Goal: Task Accomplishment & Management: Use online tool/utility

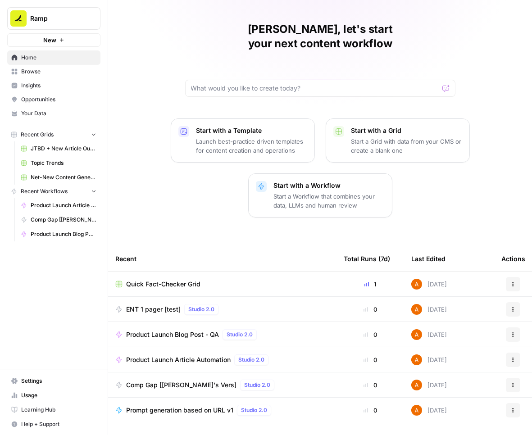
scroll to position [22, 0]
click at [53, 72] on span "Browse" at bounding box center [58, 72] width 75 height 8
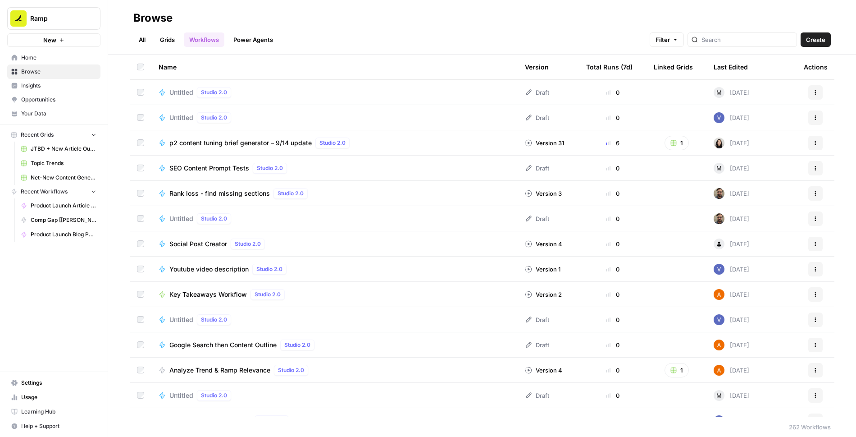
click at [532, 142] on img at bounding box center [719, 142] width 11 height 11
click at [532, 36] on span "Create" at bounding box center [815, 39] width 19 height 9
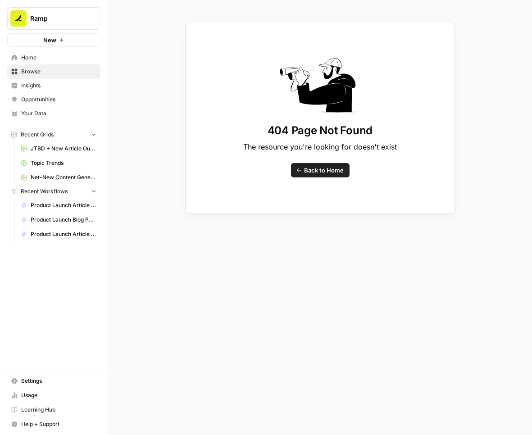
click at [63, 62] on link "Home" at bounding box center [53, 57] width 93 height 14
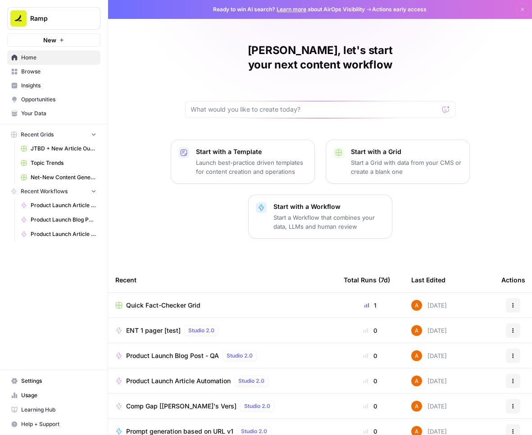
click at [319, 213] on p "Start a Workflow that combines your data, LLMs and human review" at bounding box center [329, 222] width 111 height 18
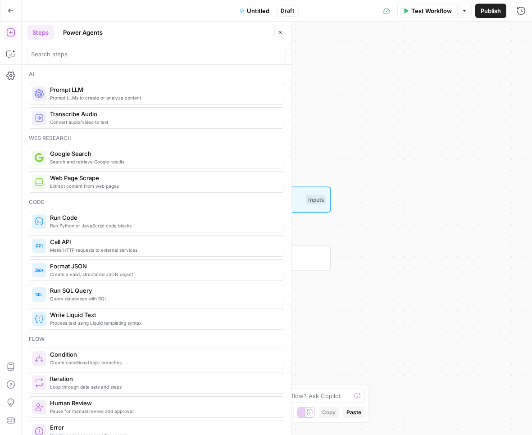
click at [137, 92] on span "Prompt LLM" at bounding box center [163, 89] width 227 height 9
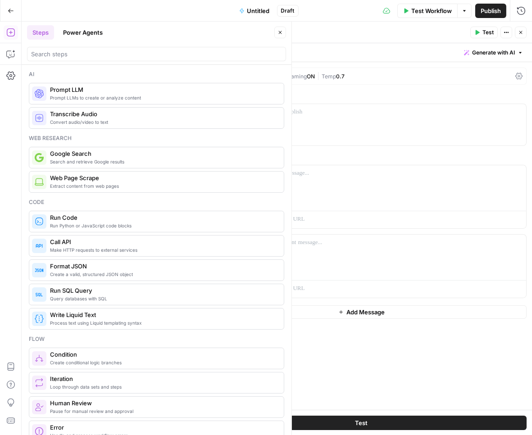
click at [283, 32] on button "Close" at bounding box center [280, 33] width 12 height 12
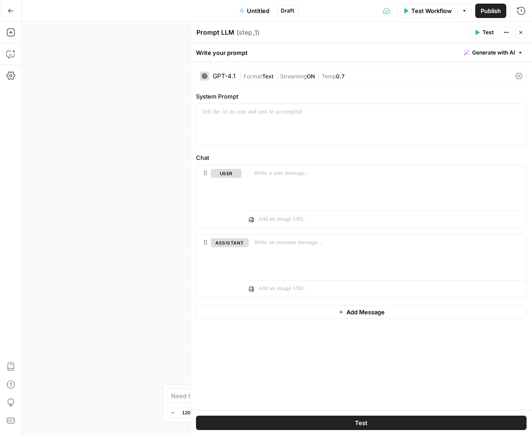
click at [250, 5] on button "Untitled" at bounding box center [254, 11] width 41 height 14
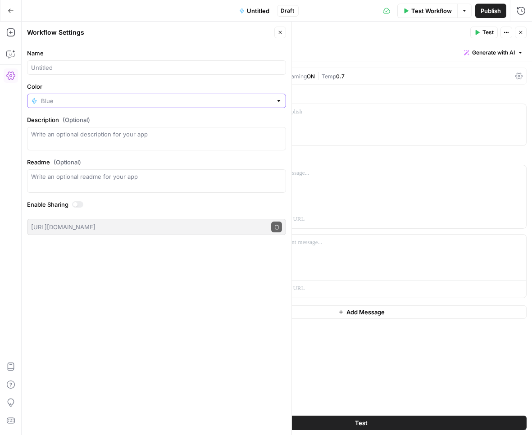
click at [97, 97] on input "Color" at bounding box center [156, 100] width 231 height 9
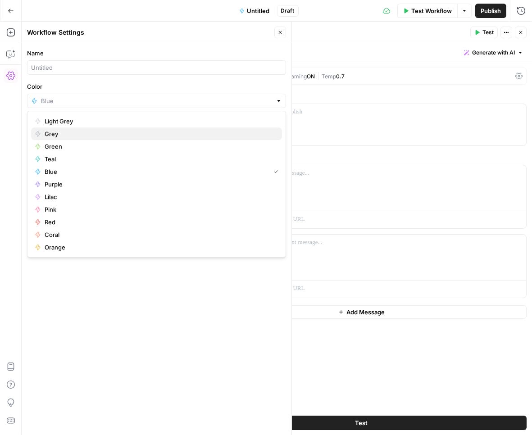
click at [57, 133] on span "Grey" at bounding box center [160, 133] width 230 height 9
type input "Grey"
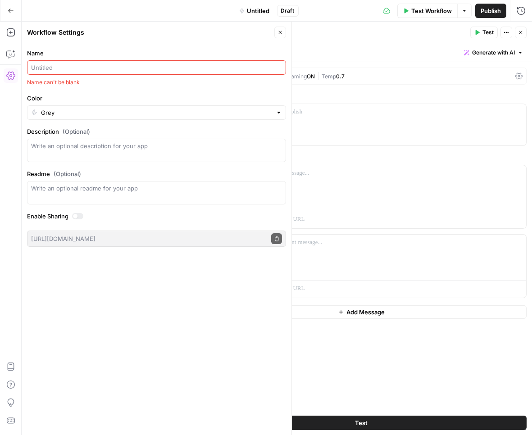
click at [59, 69] on input "Name" at bounding box center [156, 67] width 251 height 9
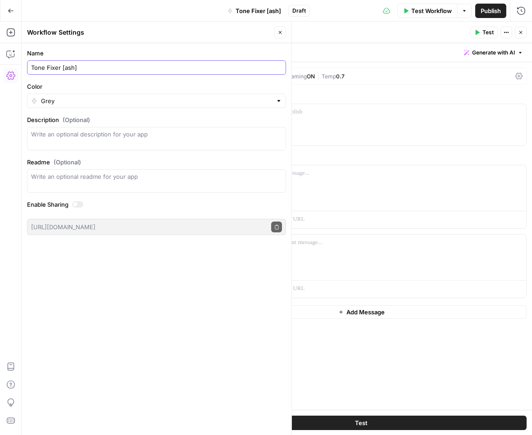
type input "Tone Fixer [ash]"
click at [282, 29] on button "Close" at bounding box center [280, 33] width 12 height 12
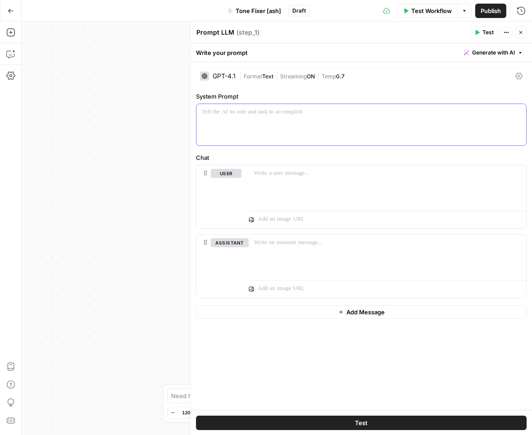
click at [315, 111] on p at bounding box center [361, 112] width 319 height 9
click at [270, 117] on div at bounding box center [361, 124] width 330 height 41
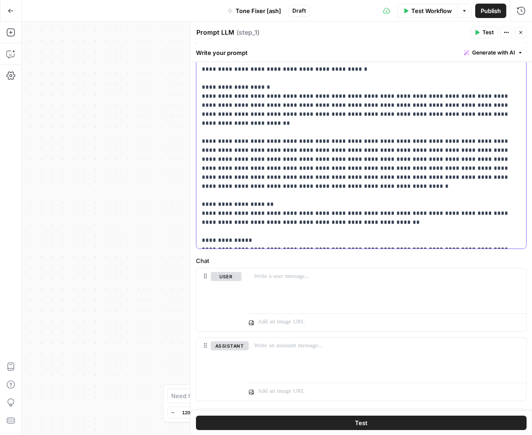
scroll to position [166, 0]
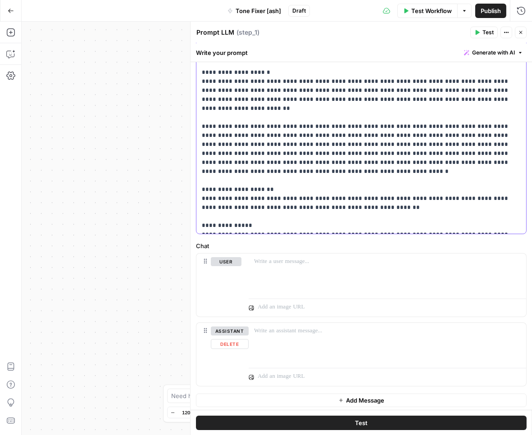
click at [230, 347] on div "assistant Delete" at bounding box center [230, 355] width 38 height 56
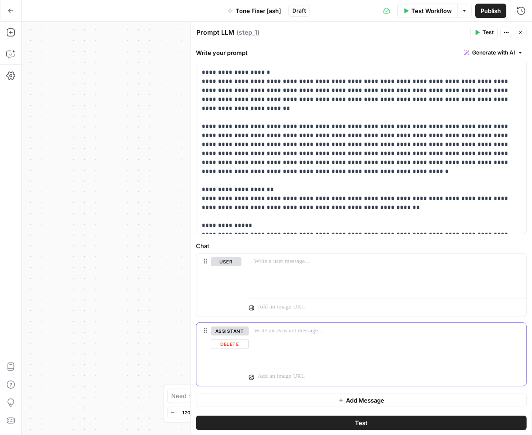
click at [230, 343] on button "Delete" at bounding box center [230, 344] width 38 height 10
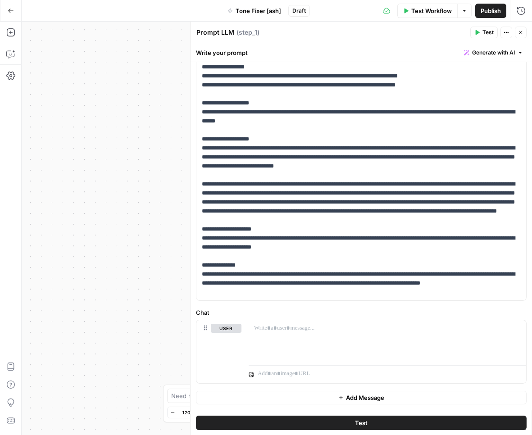
scroll to position [88, 0]
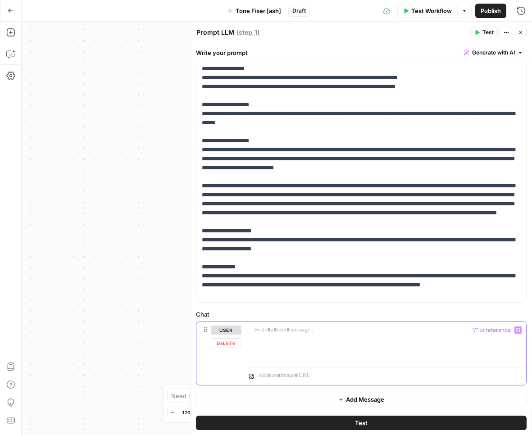
click at [280, 327] on p at bounding box center [387, 330] width 267 height 9
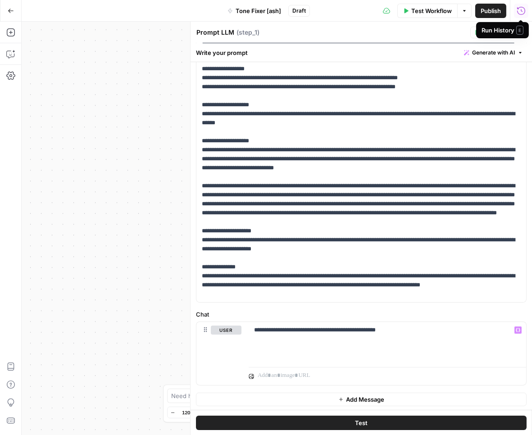
click at [419, 38] on header "Prompt LLM Prompt LLM ( step_1 ) Test Actions Close" at bounding box center [361, 33] width 341 height 22
click at [520, 33] on icon "button" at bounding box center [520, 32] width 3 height 3
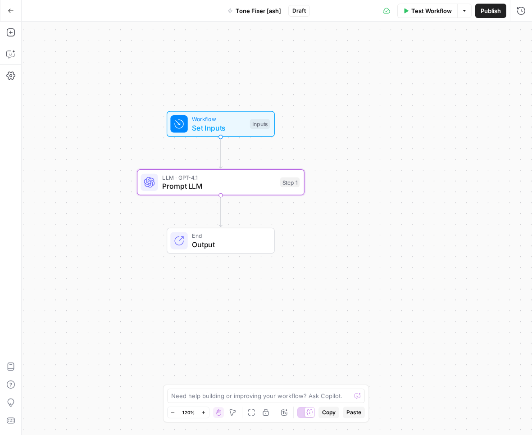
drag, startPoint x: 360, startPoint y: 139, endPoint x: 201, endPoint y: 63, distance: 175.7
click at [201, 63] on div "Workflow Set Inputs Inputs LLM · GPT-4.1 Prompt LLM Step 1 End Output" at bounding box center [277, 229] width 510 height 414
click at [207, 117] on span "Workflow" at bounding box center [219, 119] width 54 height 9
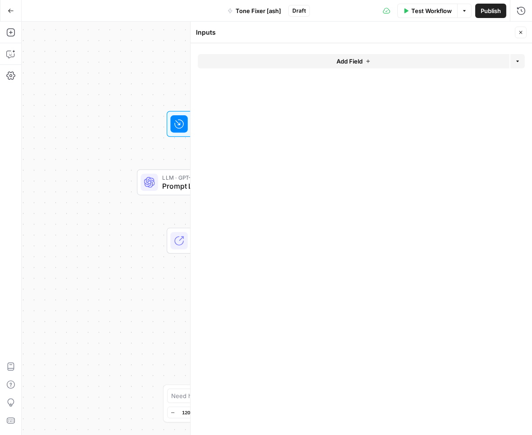
click at [323, 64] on button "Add Field" at bounding box center [354, 61] width 312 height 14
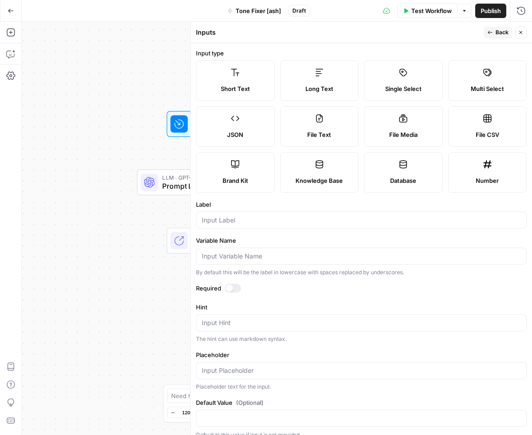
click at [324, 73] on label "Long Text" at bounding box center [319, 80] width 79 height 41
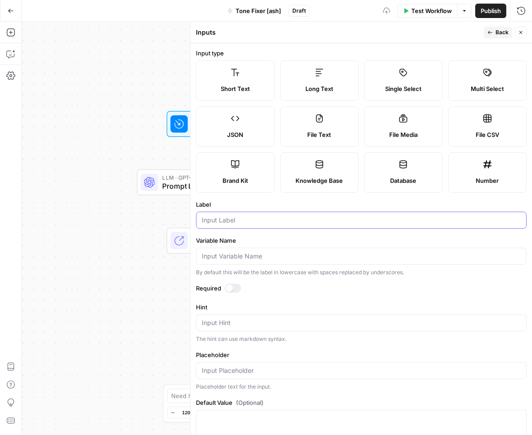
click at [262, 217] on input "Label" at bounding box center [361, 220] width 319 height 9
type input "blogpost"
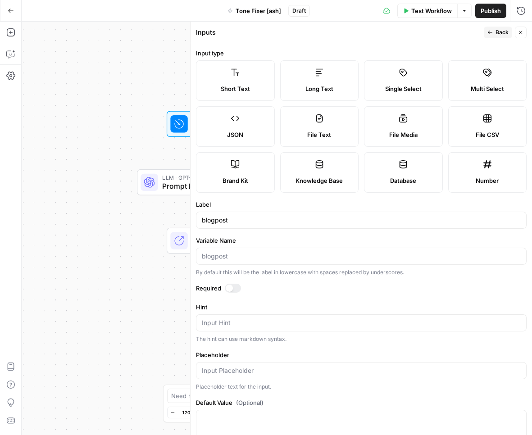
click at [236, 284] on div at bounding box center [233, 288] width 16 height 9
click at [274, 223] on div "blogpost" at bounding box center [361, 220] width 331 height 17
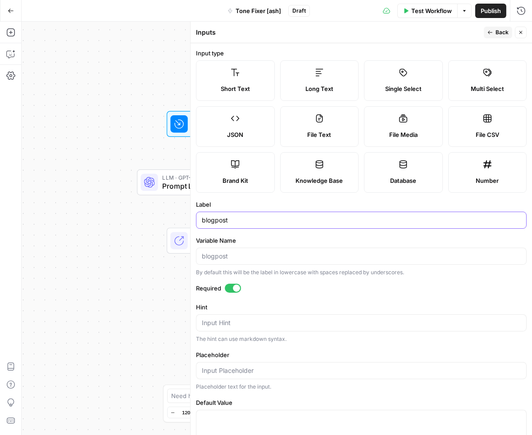
scroll to position [25, 0]
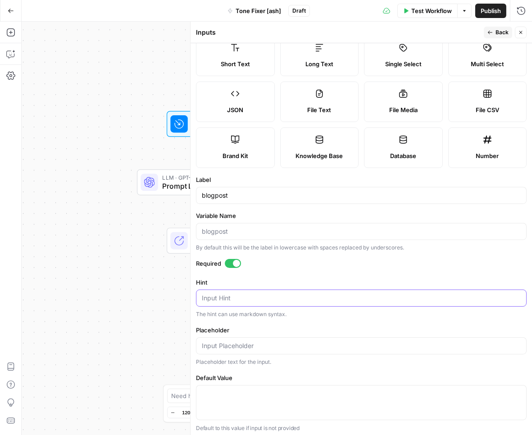
click at [258, 299] on textarea "Hint" at bounding box center [361, 298] width 319 height 9
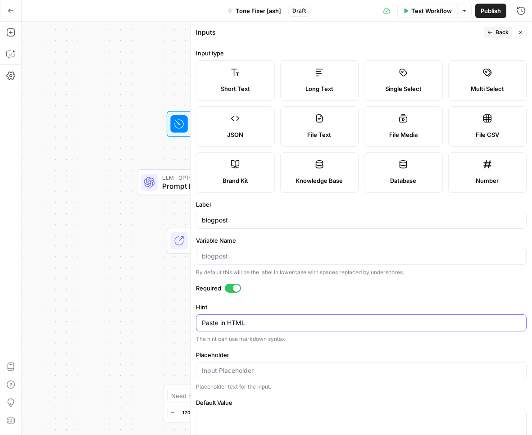
type textarea "Paste in HTML"
click at [501, 33] on span "Back" at bounding box center [502, 32] width 13 height 8
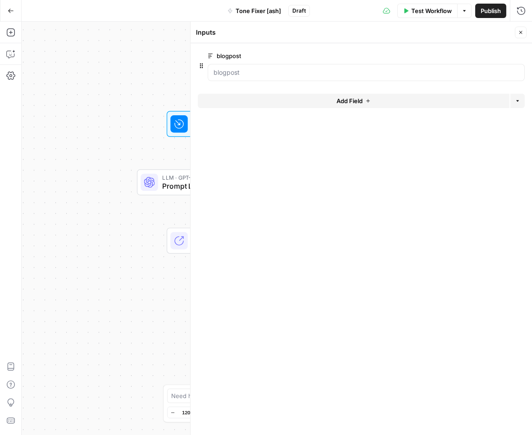
click at [382, 103] on button "Add Field" at bounding box center [354, 101] width 312 height 14
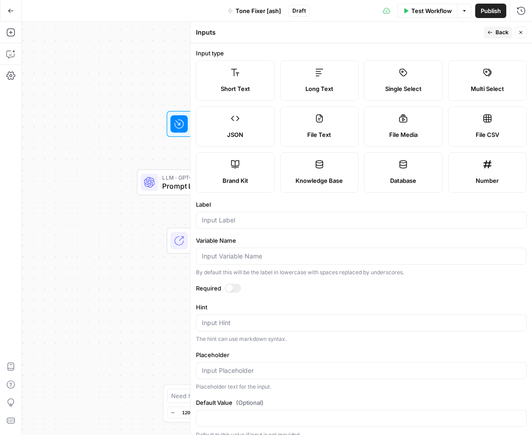
click at [332, 164] on label "Knowledge Base" at bounding box center [319, 172] width 79 height 41
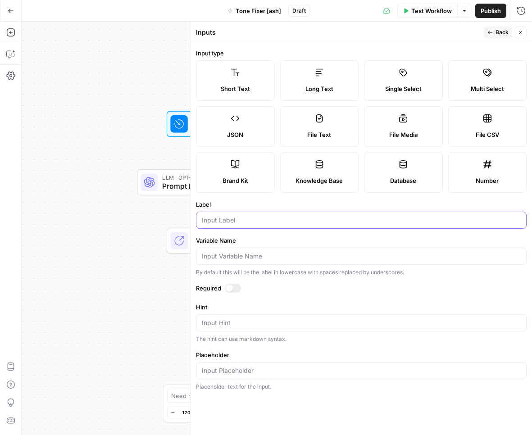
click at [286, 216] on input "Label" at bounding box center [361, 220] width 319 height 9
click at [216, 220] on input "bestpractices" at bounding box center [361, 220] width 319 height 9
click at [249, 221] on input "best practices" at bounding box center [361, 220] width 319 height 9
type input "best practices"
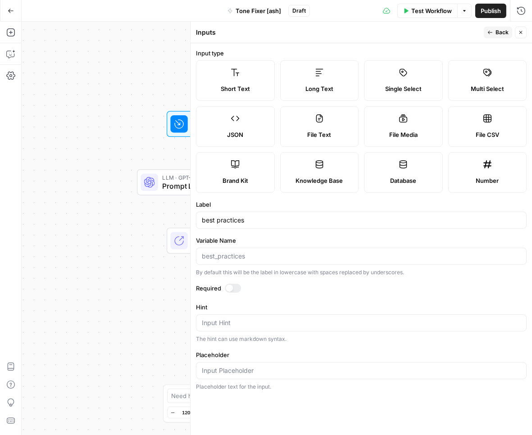
click at [233, 286] on div at bounding box center [233, 288] width 16 height 9
click at [496, 33] on span "Back" at bounding box center [502, 32] width 13 height 8
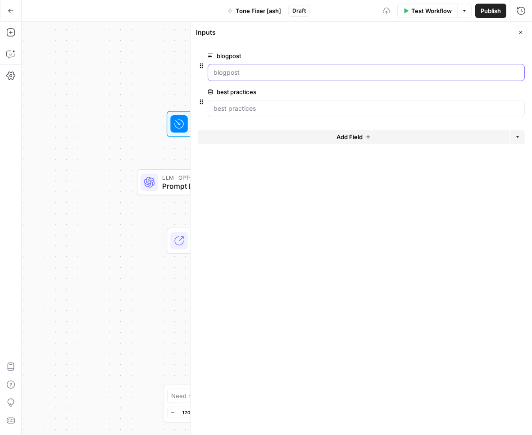
click at [315, 73] on input "blogpost" at bounding box center [366, 72] width 305 height 9
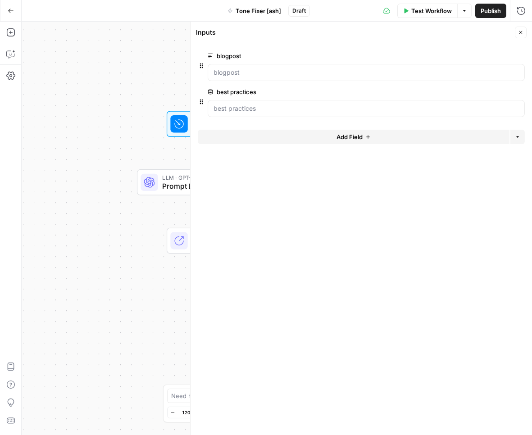
click at [496, 55] on span "edit field" at bounding box center [491, 55] width 20 height 7
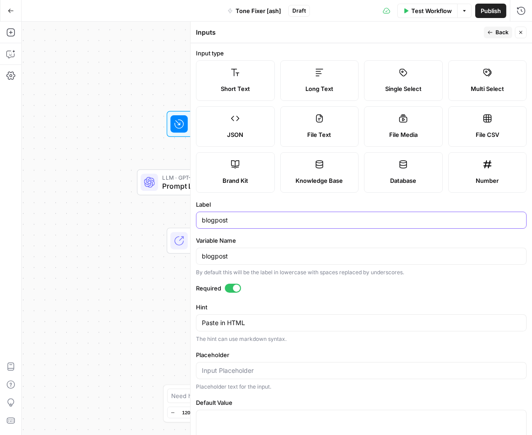
click at [215, 222] on input "blogpost" at bounding box center [361, 220] width 319 height 9
type input "blog post"
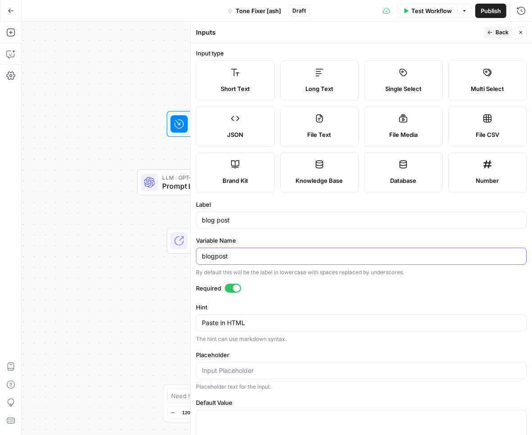
click at [215, 255] on input "blogpost" at bounding box center [361, 256] width 319 height 9
type input "blog_post"
click at [497, 32] on div "Publish P" at bounding box center [490, 30] width 29 height 9
click at [446, 31] on div "Inputs" at bounding box center [338, 32] width 285 height 9
click at [497, 26] on header "Inputs Back Close" at bounding box center [361, 33] width 341 height 22
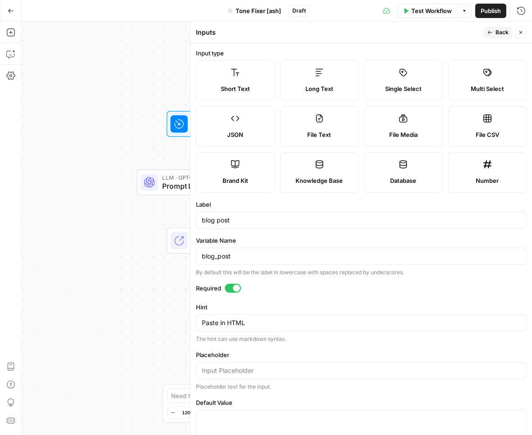
click at [497, 28] on button "Back" at bounding box center [498, 33] width 28 height 12
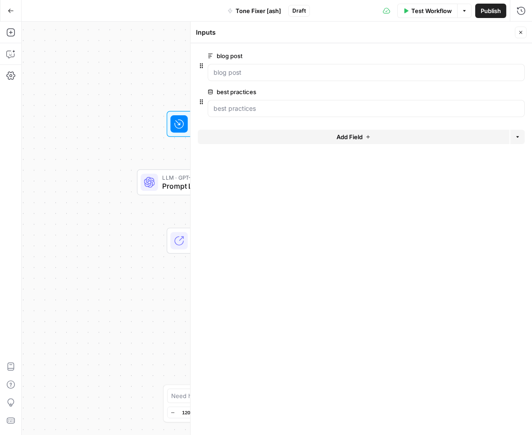
click at [492, 94] on span "edit field" at bounding box center [491, 91] width 20 height 7
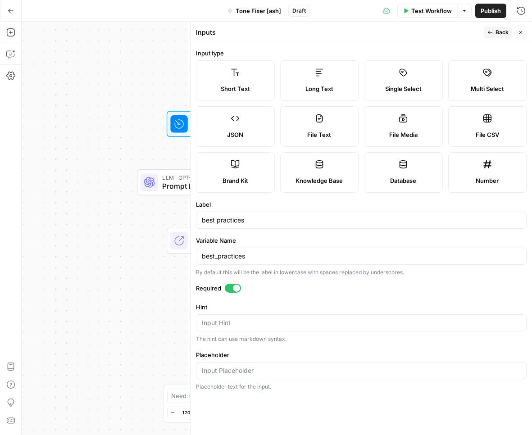
click at [498, 34] on span "Back" at bounding box center [502, 32] width 13 height 8
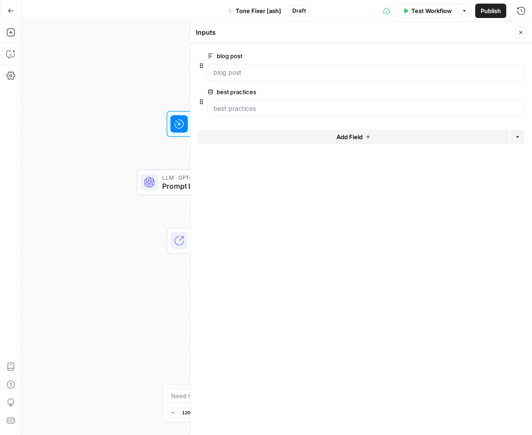
click at [523, 28] on button "Close" at bounding box center [521, 33] width 12 height 12
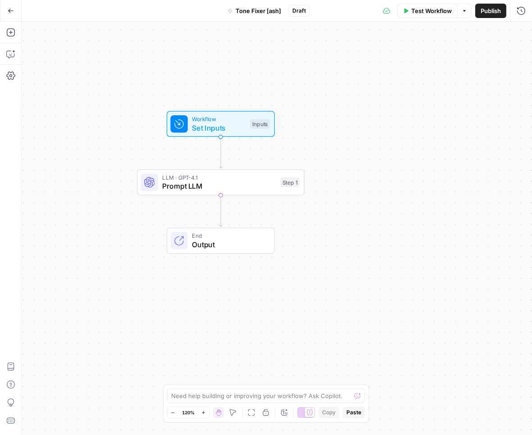
click at [183, 188] on span "Prompt LLM" at bounding box center [219, 186] width 114 height 11
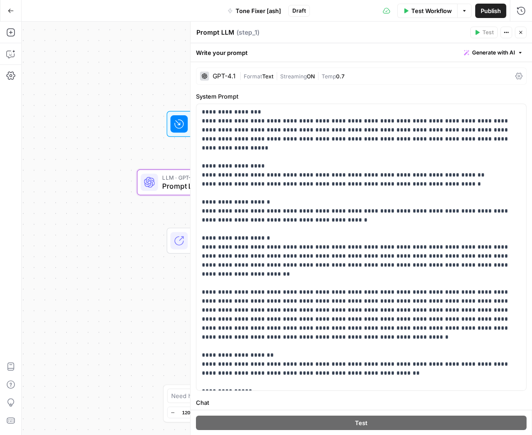
click at [268, 81] on div "GPT-4.1 | Format Text | Streaming ON | Temp 0.7" at bounding box center [361, 76] width 331 height 17
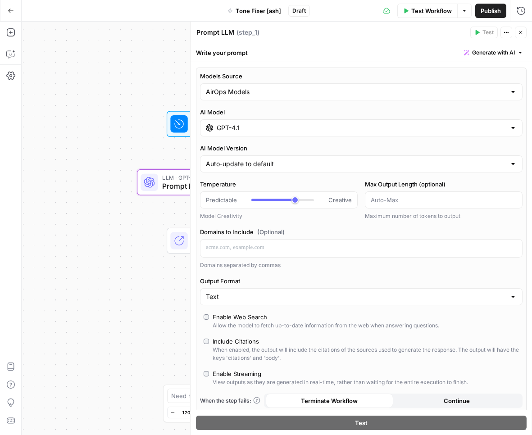
click at [248, 133] on div "GPT-4.1" at bounding box center [361, 127] width 323 height 17
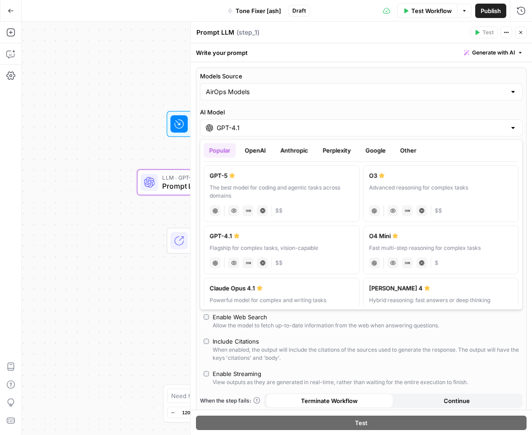
click at [264, 177] on div "GPT-5" at bounding box center [281, 175] width 144 height 9
type input "GPT-5"
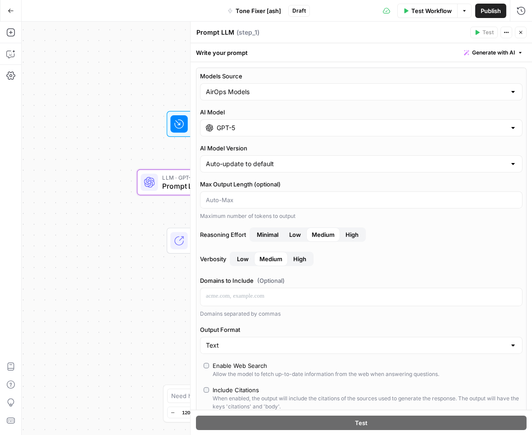
scroll to position [172, 0]
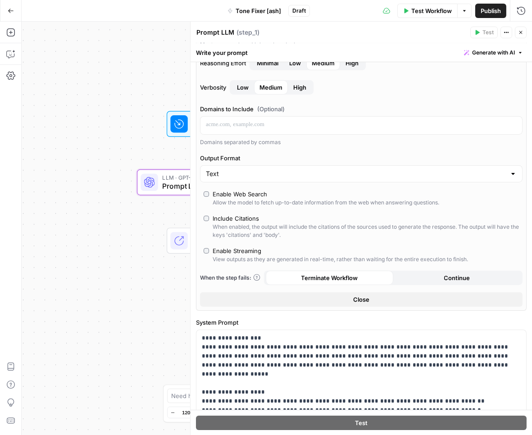
click at [349, 297] on button "Close" at bounding box center [361, 299] width 323 height 14
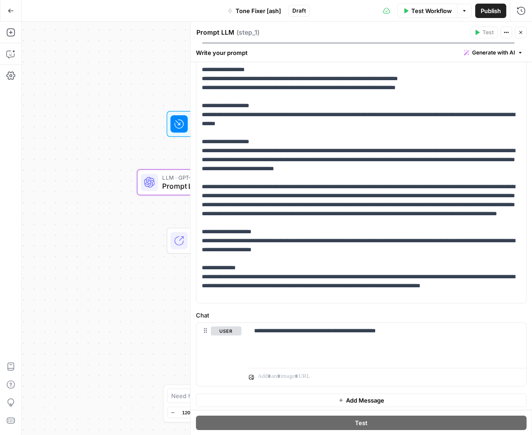
scroll to position [88, 0]
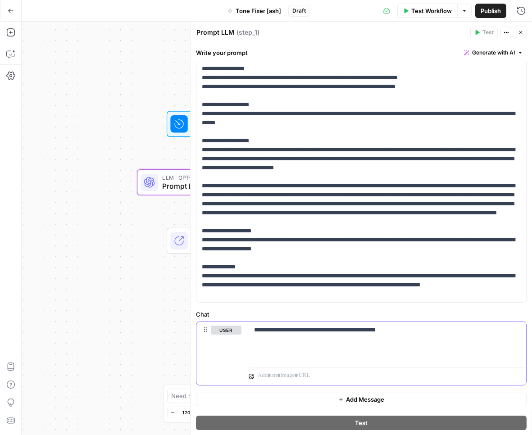
click at [428, 326] on p "**********" at bounding box center [387, 330] width 267 height 9
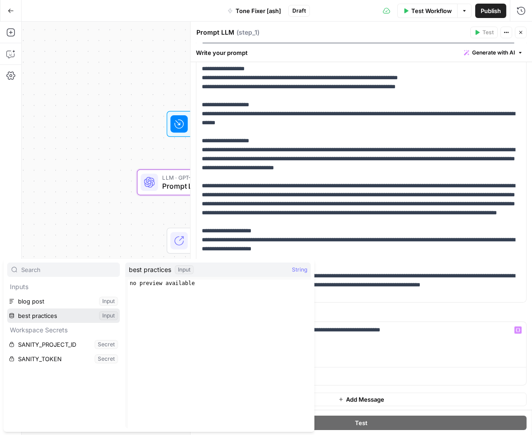
click at [52, 314] on button "Select variable best practices" at bounding box center [63, 316] width 113 height 14
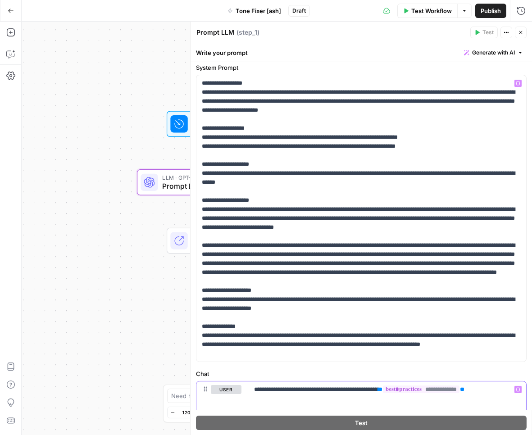
scroll to position [0, 0]
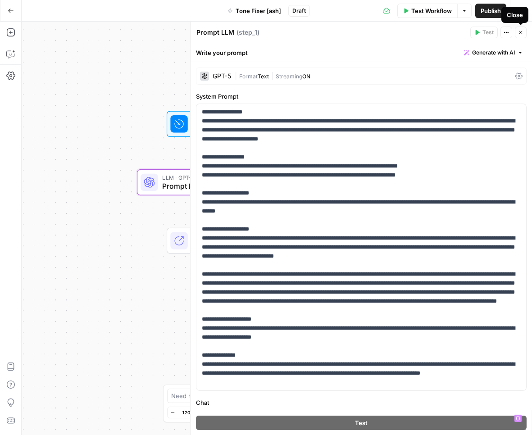
click at [523, 36] on button "Close" at bounding box center [521, 33] width 12 height 12
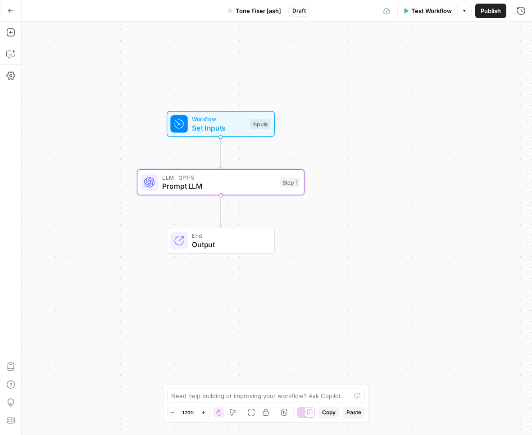
click at [424, 13] on span "Test Workflow" at bounding box center [431, 10] width 41 height 9
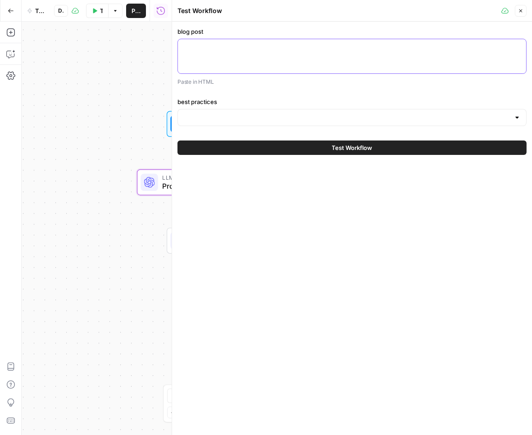
click at [315, 49] on textarea "blog post" at bounding box center [351, 47] width 337 height 9
click at [304, 52] on div at bounding box center [351, 56] width 349 height 35
paste textarea "<h1> Are AI agents safe for accounts payable? Compliance, and risk management e…"
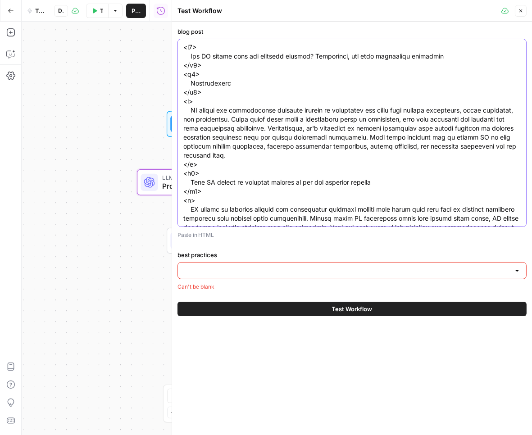
scroll to position [9352, 0]
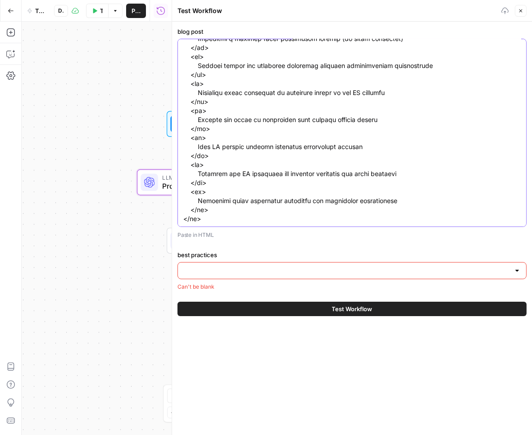
type textarea "<h1> Are AI agents safe for accounts payable? Compliance, and risk management e…"
click at [249, 272] on input "best practices" at bounding box center [346, 270] width 327 height 9
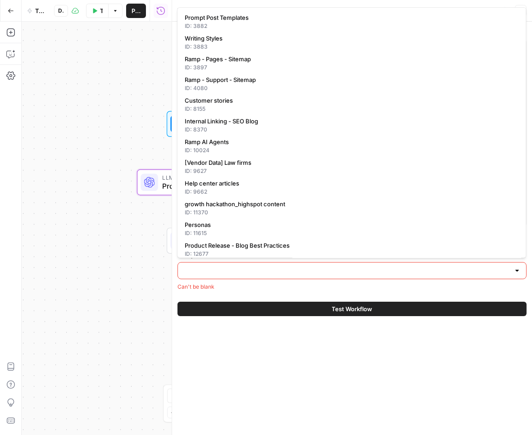
scroll to position [0, 0]
click at [255, 389] on div "blog post Paste in HTML best practices Can't be blank Test Workflow" at bounding box center [352, 229] width 360 height 414
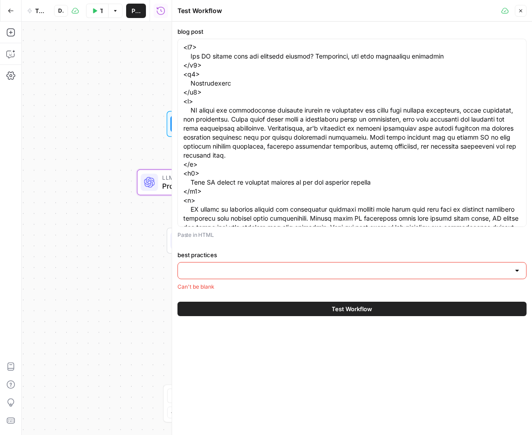
click at [315, 269] on input "best practices" at bounding box center [346, 270] width 327 height 9
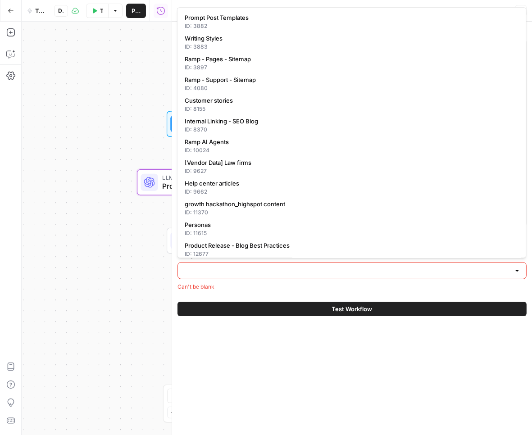
click at [244, 400] on div "blog post Paste in HTML best practices Can't be blank Test Workflow" at bounding box center [352, 229] width 360 height 414
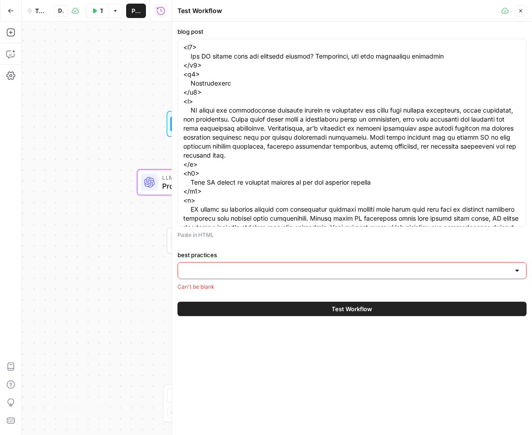
click at [522, 13] on icon "button" at bounding box center [520, 10] width 5 height 5
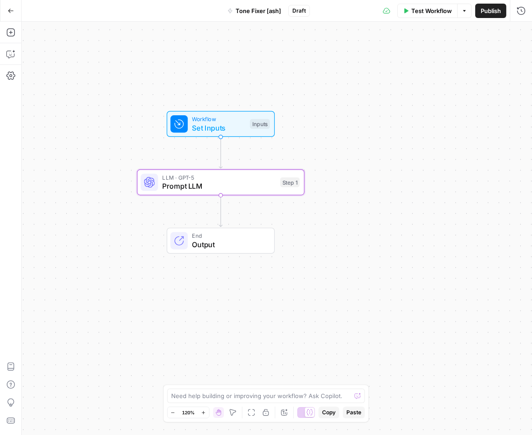
click at [429, 7] on span "Test Workflow" at bounding box center [431, 10] width 41 height 9
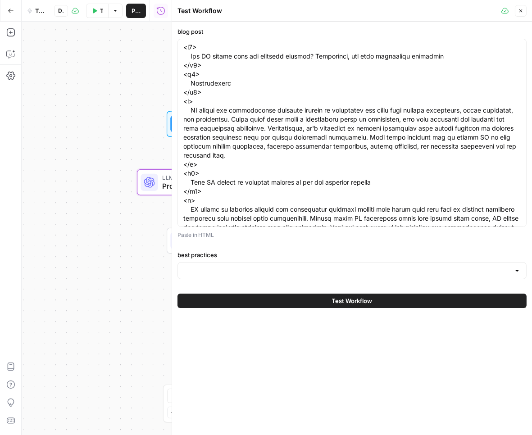
click at [293, 275] on div at bounding box center [351, 270] width 349 height 17
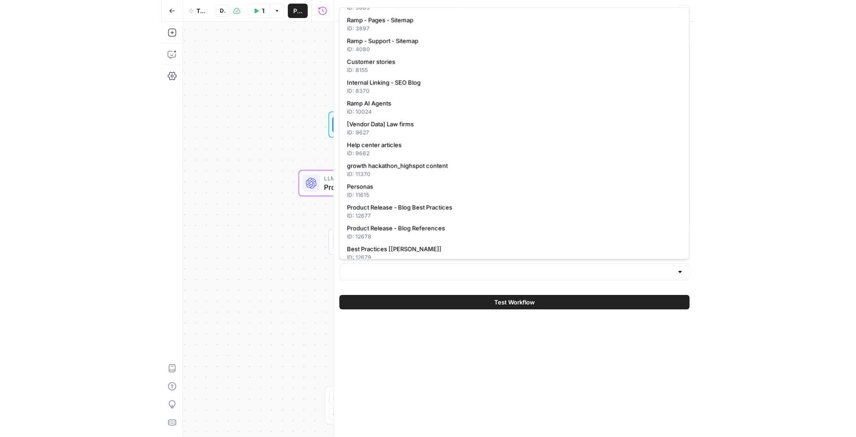
scroll to position [68, 0]
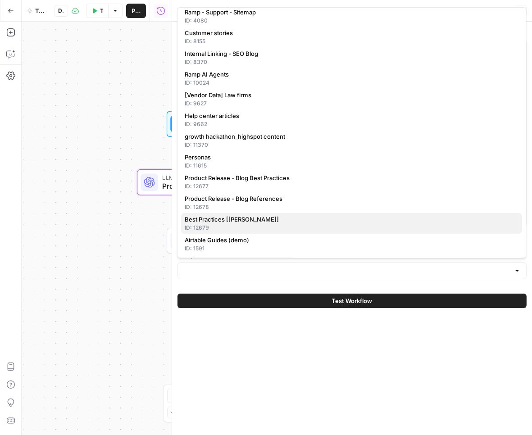
click at [234, 224] on div "ID: 12679" at bounding box center [352, 228] width 334 height 8
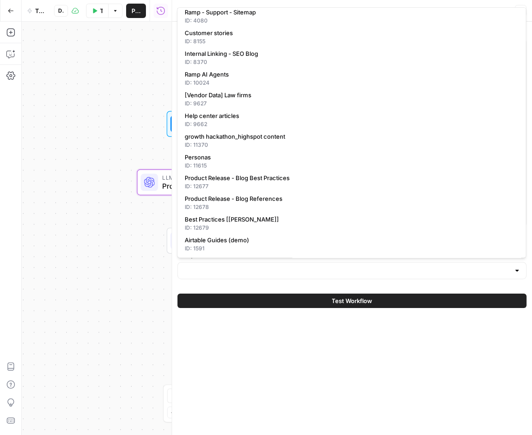
type input "Best Practices [[PERSON_NAME]]"
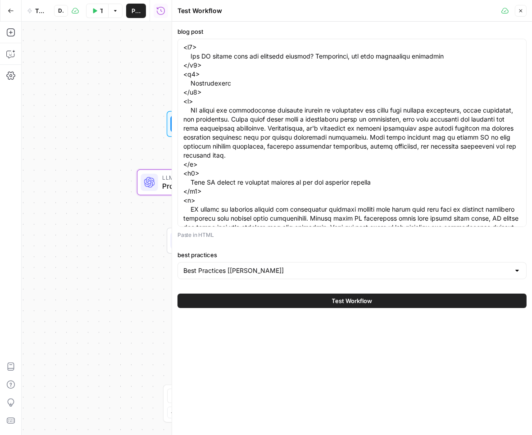
click at [162, 187] on span "Prompt LLM" at bounding box center [219, 186] width 114 height 11
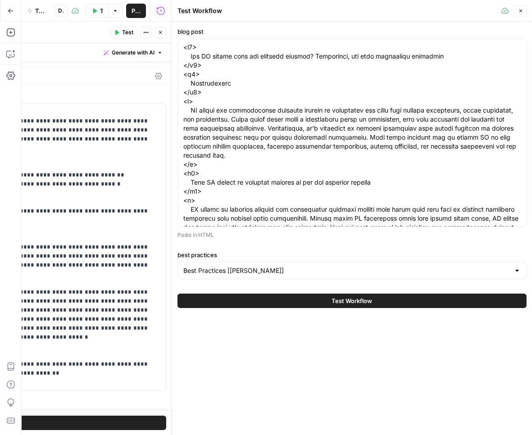
click at [162, 35] on icon "button" at bounding box center [160, 32] width 5 height 5
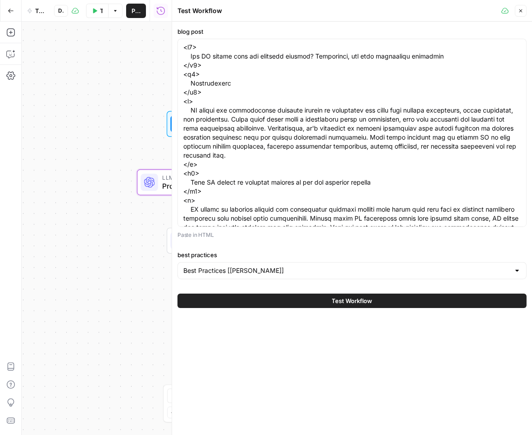
click at [366, 303] on span "Test Workflow" at bounding box center [352, 300] width 41 height 9
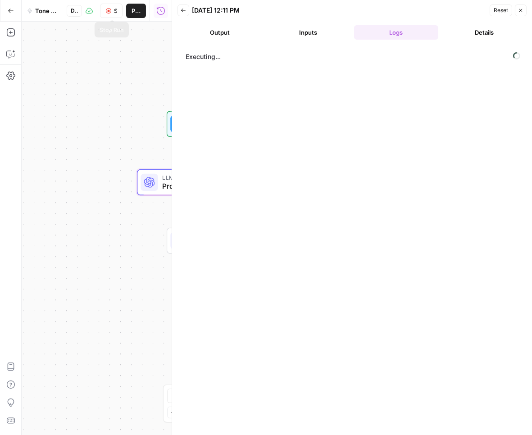
click at [106, 12] on button "Stop Run" at bounding box center [111, 11] width 23 height 14
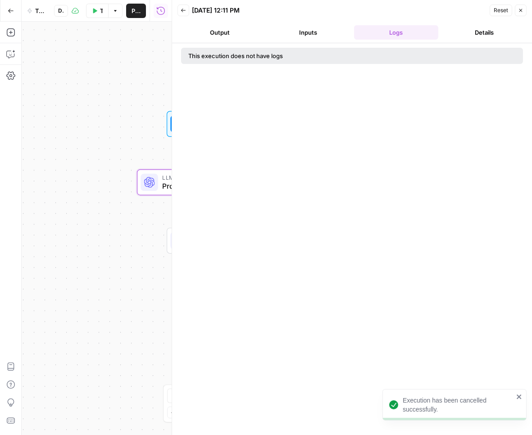
click at [163, 180] on span "LLM · GPT-5" at bounding box center [219, 177] width 114 height 9
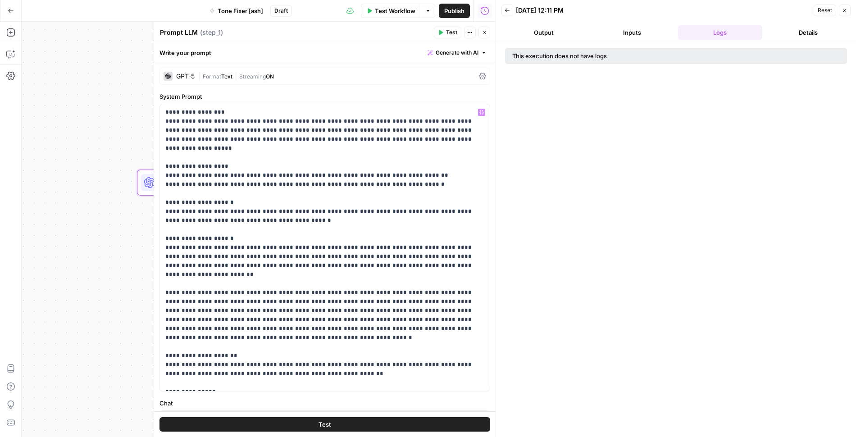
scroll to position [87, 0]
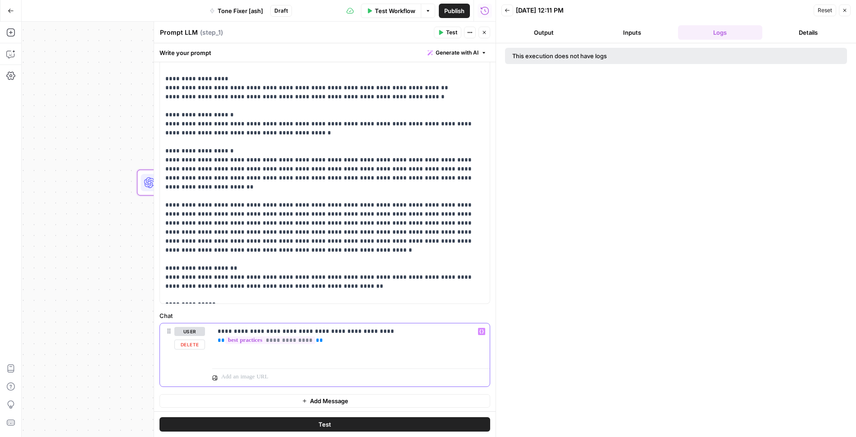
click at [476, 338] on div "**********" at bounding box center [351, 343] width 278 height 41
click at [363, 348] on div "**********" at bounding box center [351, 343] width 278 height 41
click at [487, 36] on button "Close" at bounding box center [484, 33] width 12 height 12
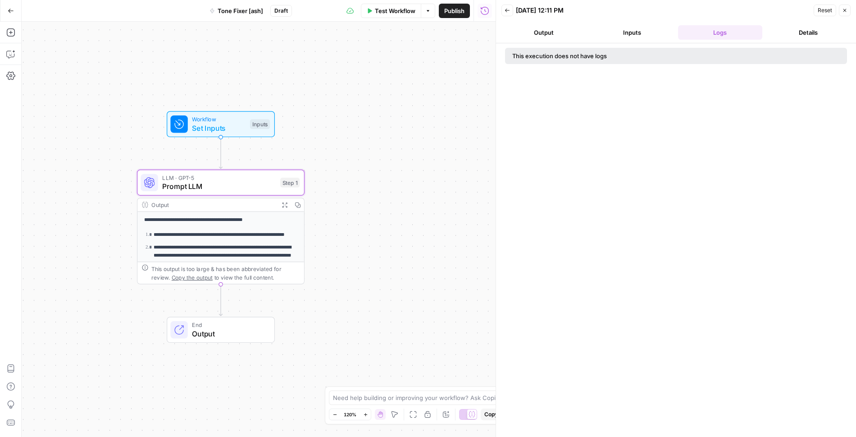
click at [233, 127] on span "Set Inputs" at bounding box center [219, 128] width 54 height 11
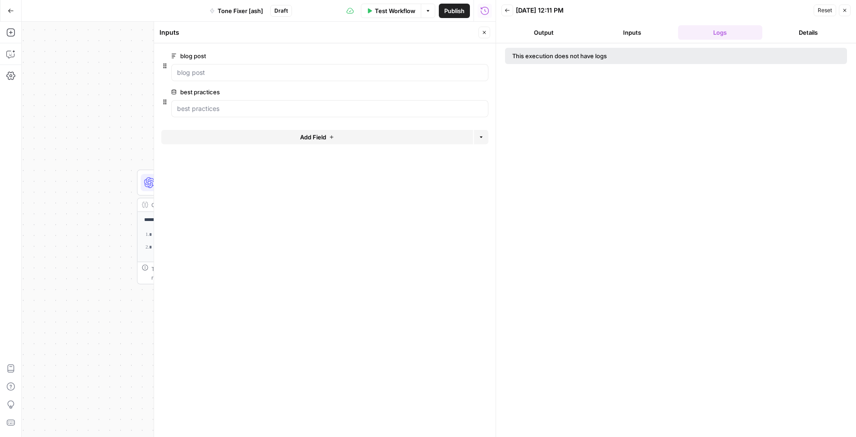
click at [319, 132] on span "Add Field" at bounding box center [313, 136] width 26 height 9
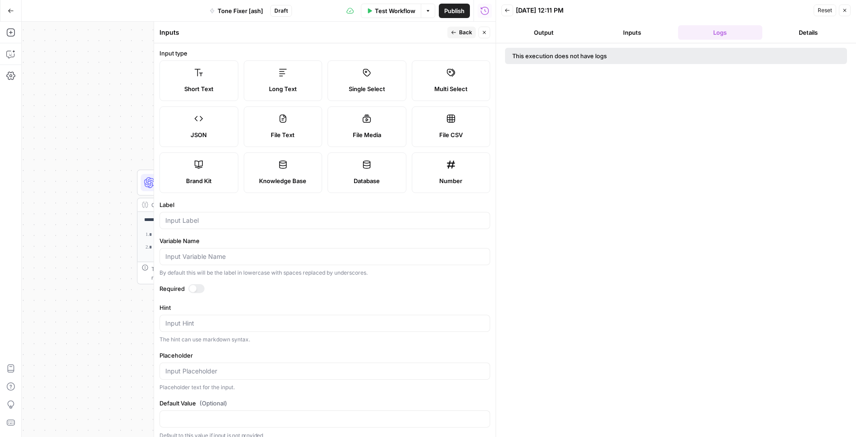
click at [291, 90] on span "Long Text" at bounding box center [283, 88] width 28 height 9
click at [251, 219] on input "Label" at bounding box center [324, 220] width 319 height 9
type input "user request"
click at [198, 284] on div at bounding box center [196, 288] width 16 height 9
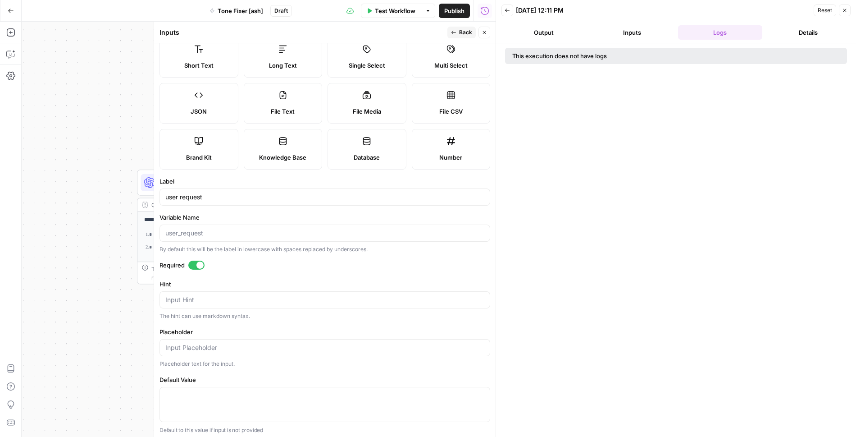
click at [215, 400] on div at bounding box center [324, 404] width 331 height 35
paste textarea "Revise my blog post that covers the topic “Are AI agents safe for accounts paya…"
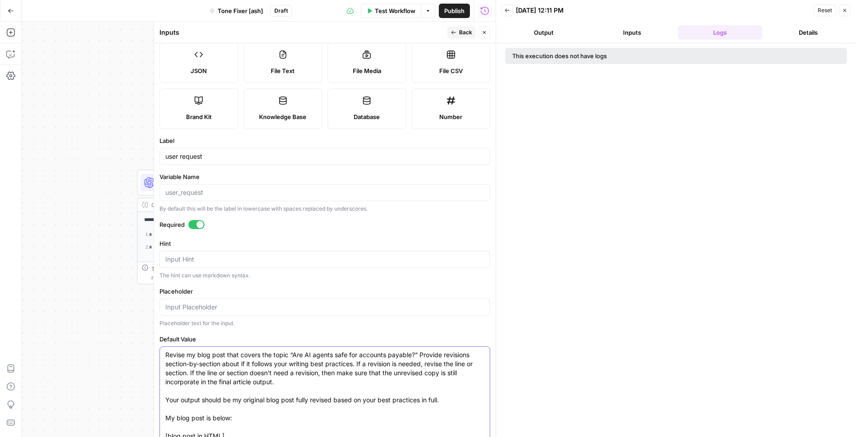
scroll to position [86, 0]
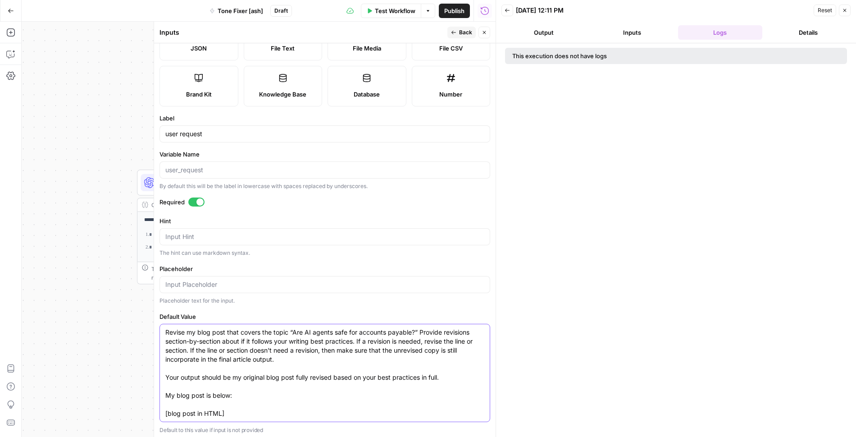
drag, startPoint x: 232, startPoint y: 413, endPoint x: 214, endPoint y: 395, distance: 25.5
click at [214, 395] on textarea "Revise my blog post that covers the topic “Are AI agents safe for accounts paya…" at bounding box center [324, 373] width 319 height 90
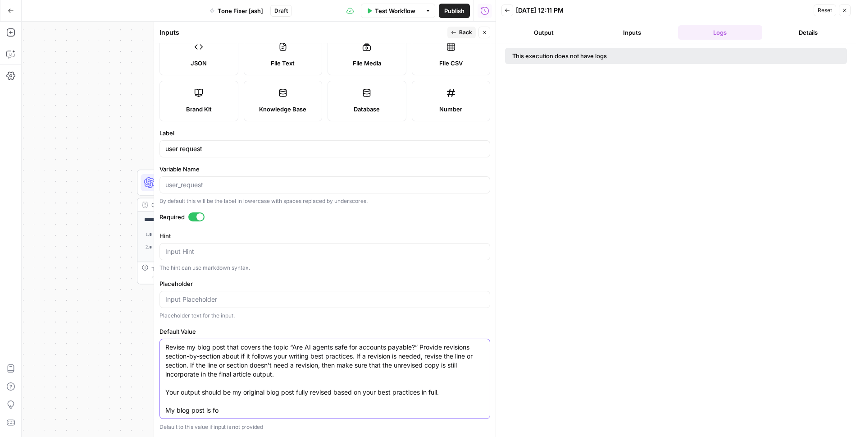
scroll to position [68, 0]
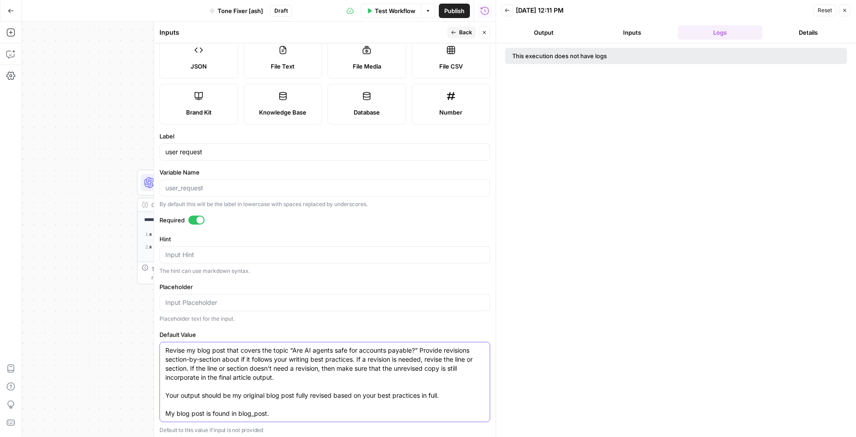
type textarea "Revise my blog post that covers the topic “Are AI agents safe for accounts paya…"
click at [359, 320] on form "Input type Short Text Long Text Single Select Multi Select JSON File Text File …" at bounding box center [324, 239] width 341 height 393
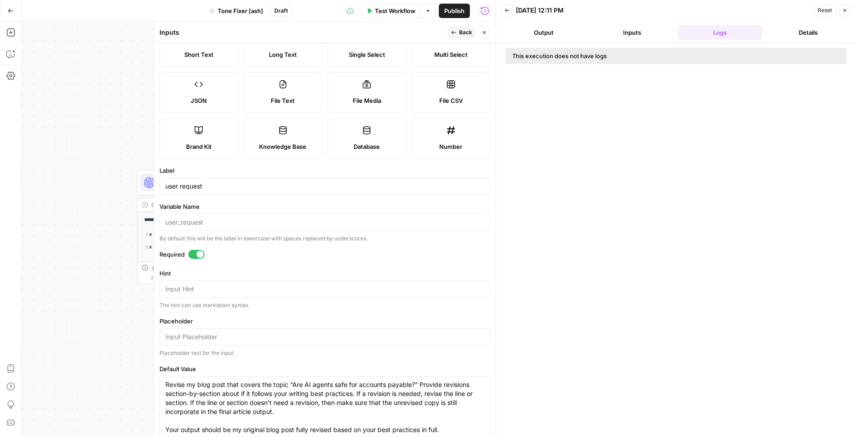
scroll to position [0, 0]
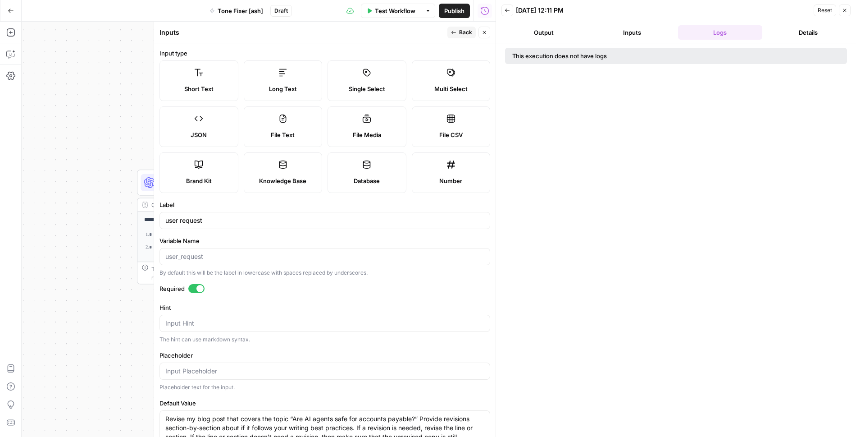
click at [468, 31] on span "Back" at bounding box center [465, 32] width 13 height 8
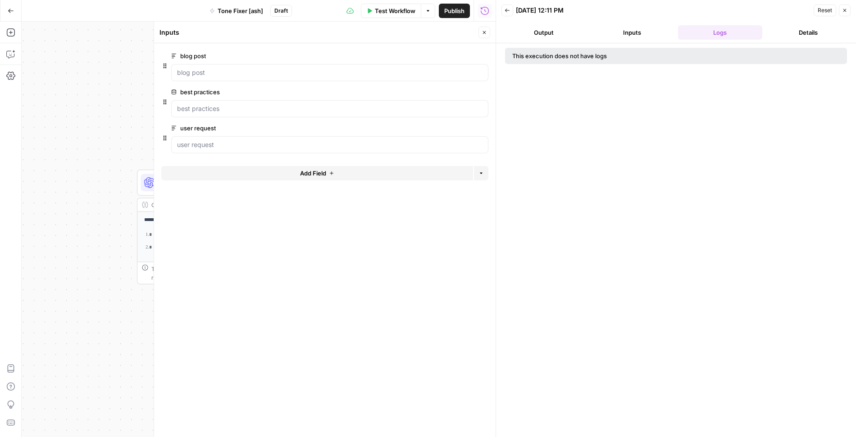
click at [487, 31] on button "Close" at bounding box center [484, 33] width 12 height 12
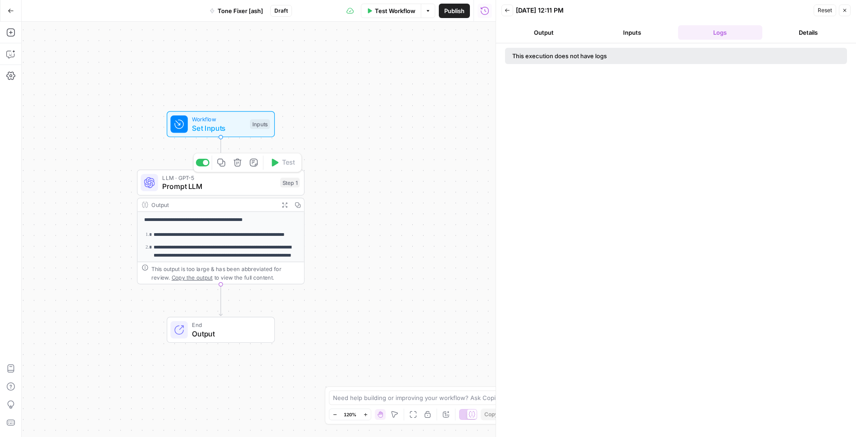
click at [239, 183] on span "Prompt LLM" at bounding box center [219, 186] width 114 height 11
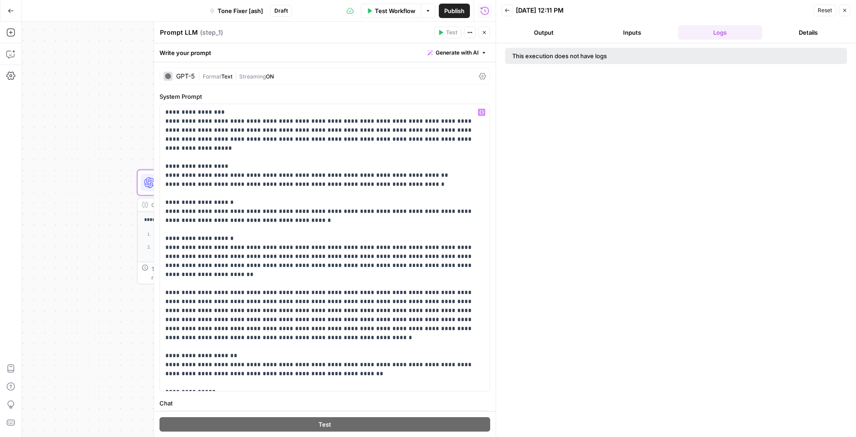
scroll to position [87, 0]
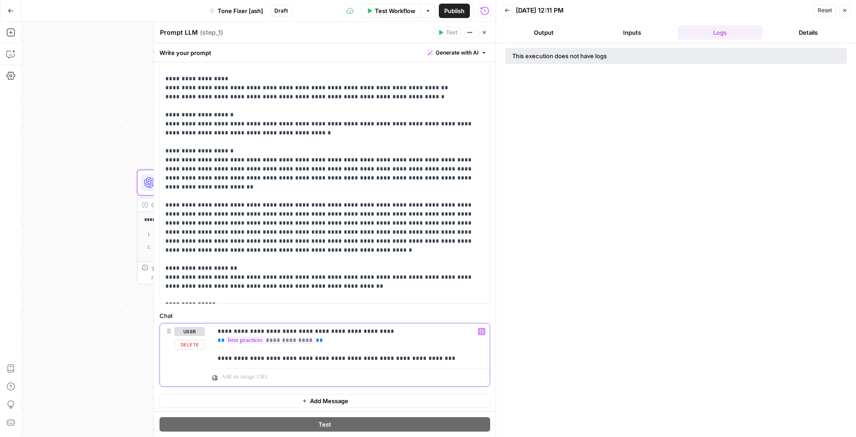
click at [435, 348] on p "**********" at bounding box center [351, 340] width 267 height 27
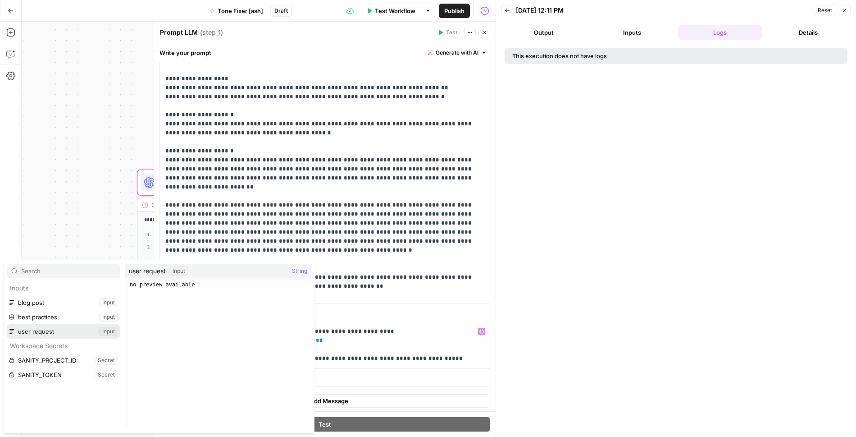
click at [58, 333] on button "Select variable user request" at bounding box center [63, 331] width 113 height 14
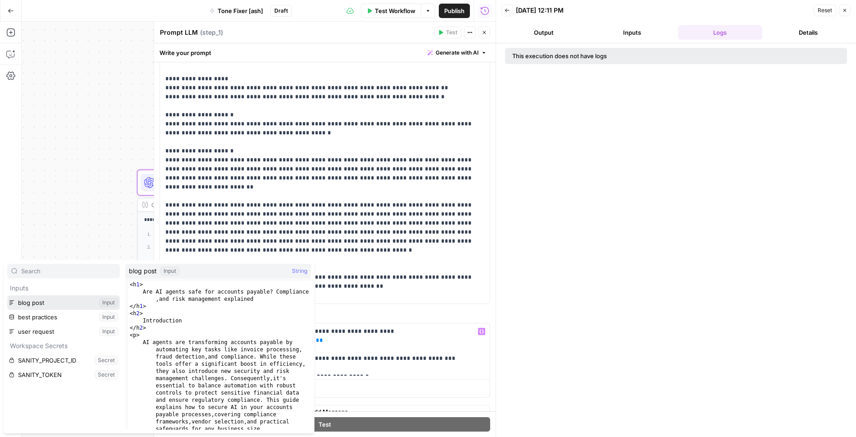
click at [39, 303] on button "Select variable blog post" at bounding box center [63, 302] width 113 height 14
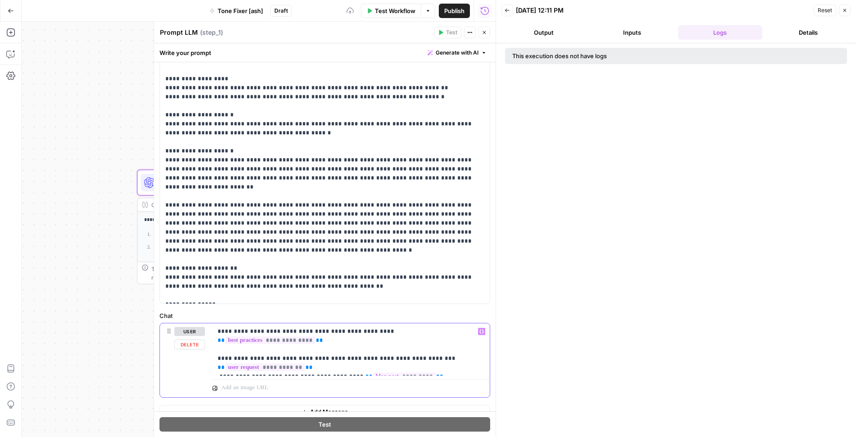
click at [219, 364] on p "**********" at bounding box center [351, 349] width 267 height 45
click at [397, 6] on span "Test Workflow" at bounding box center [395, 10] width 41 height 9
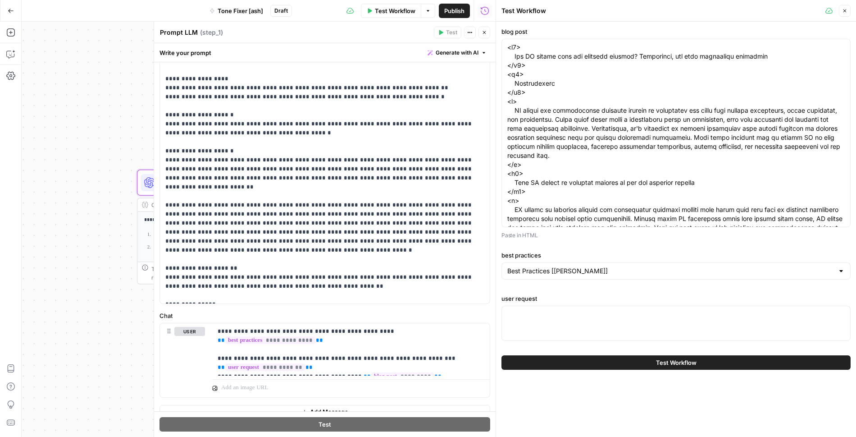
click at [532, 324] on div at bounding box center [675, 322] width 349 height 35
paste textarea "Revise my blog post that covers the topic “Are AI agents safe for accounts paya…"
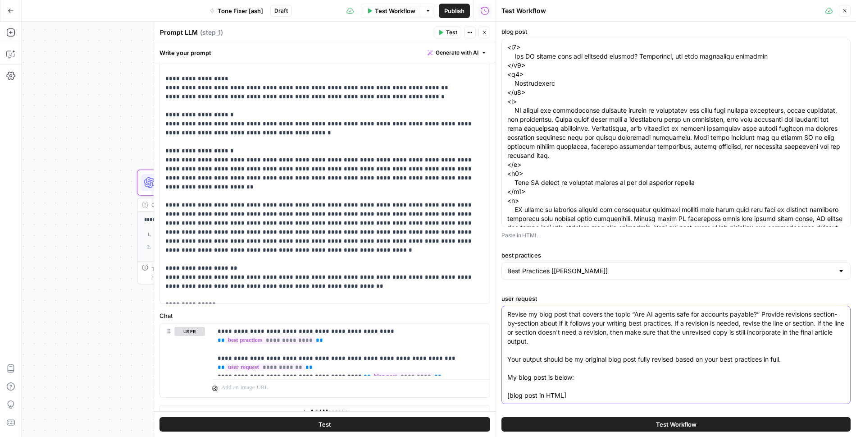
drag, startPoint x: 576, startPoint y: 390, endPoint x: 554, endPoint y: 377, distance: 25.9
click at [532, 377] on textarea "Revise my blog post that covers the topic “Are AI agents safe for accounts paya…" at bounding box center [675, 354] width 337 height 90
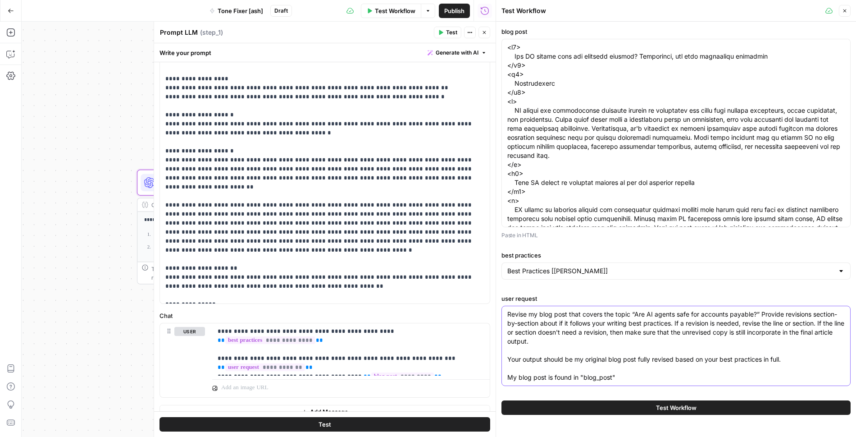
type textarea "Revise my blog post that covers the topic “Are AI agents safe for accounts paya…"
click at [532, 338] on textarea "Revise my blog post that covers the topic “Are AI agents safe for accounts paya…" at bounding box center [675, 345] width 337 height 72
click at [532, 404] on span "Test Workflow" at bounding box center [676, 407] width 41 height 9
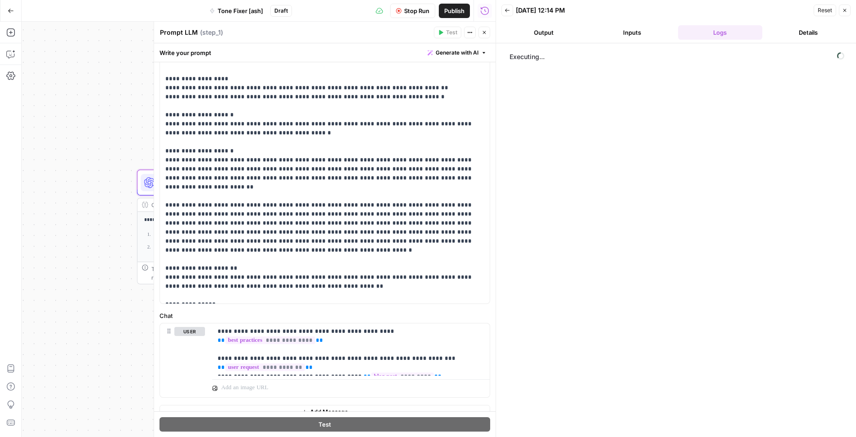
click at [532, 33] on button "Output" at bounding box center [543, 32] width 85 height 14
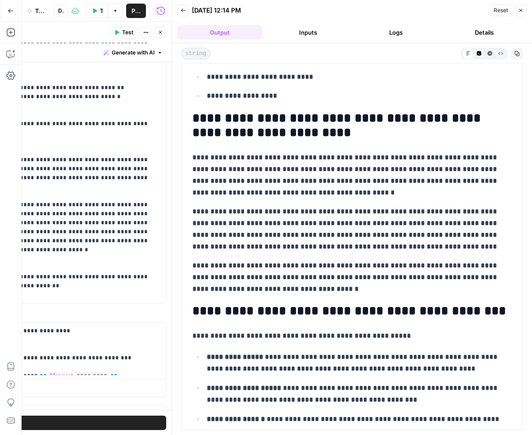
scroll to position [4019, 0]
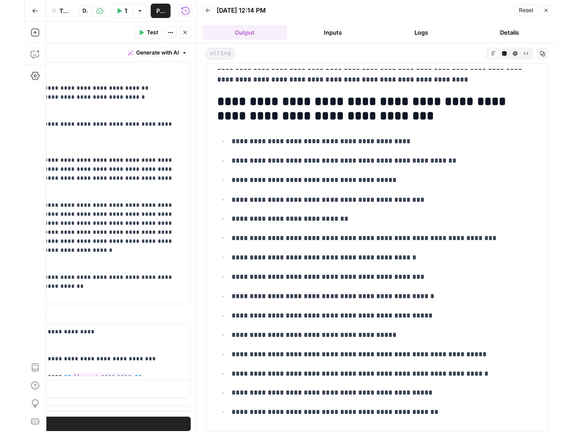
scroll to position [6841, 0]
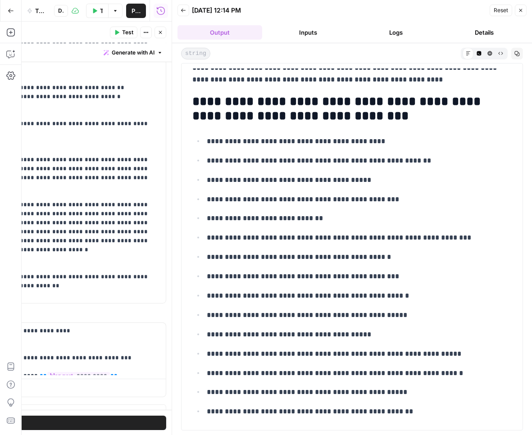
drag, startPoint x: 194, startPoint y: 125, endPoint x: 446, endPoint y: 410, distance: 380.4
copy div "**********"
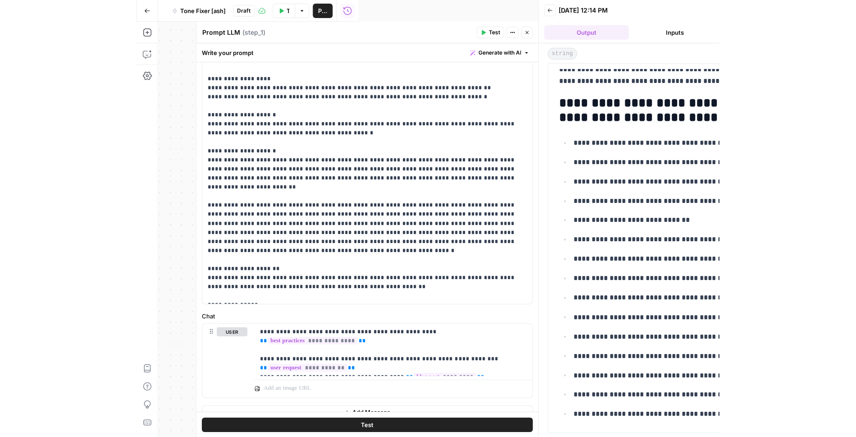
scroll to position [6840, 0]
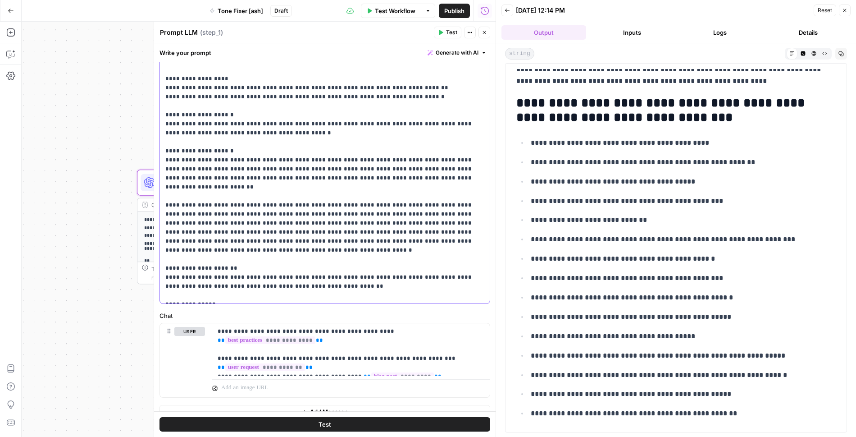
click at [376, 214] on p "**********" at bounding box center [324, 159] width 319 height 279
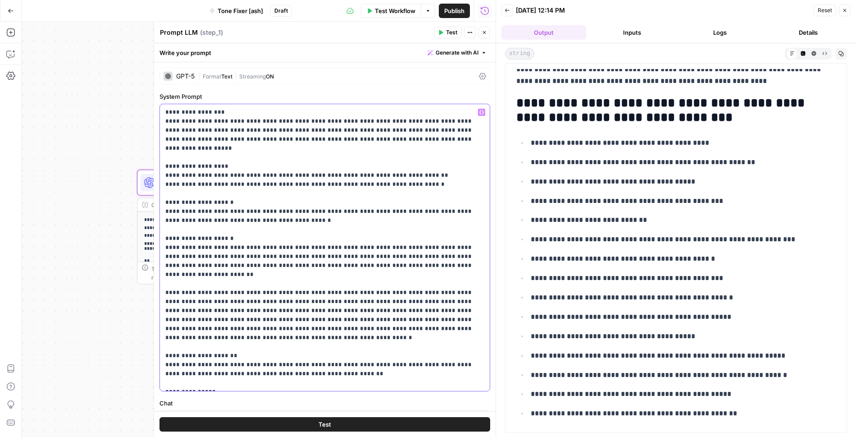
drag, startPoint x: 335, startPoint y: 175, endPoint x: 287, endPoint y: 174, distance: 47.8
click at [287, 174] on p "**********" at bounding box center [324, 247] width 319 height 279
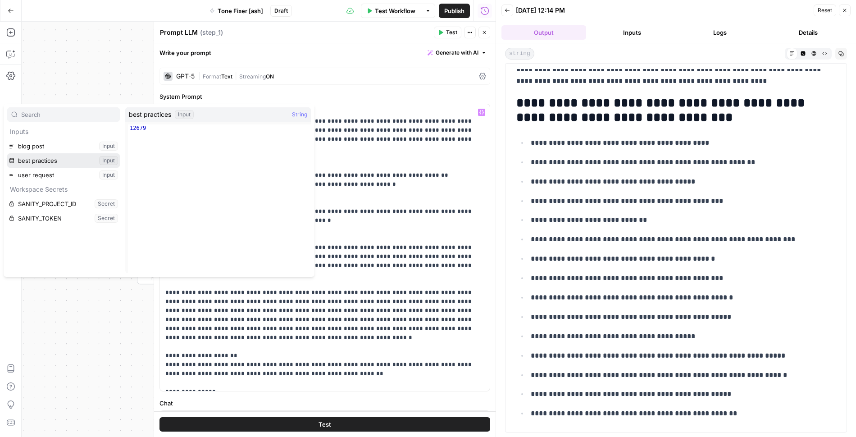
click at [42, 159] on button "Select variable best practices" at bounding box center [63, 160] width 113 height 14
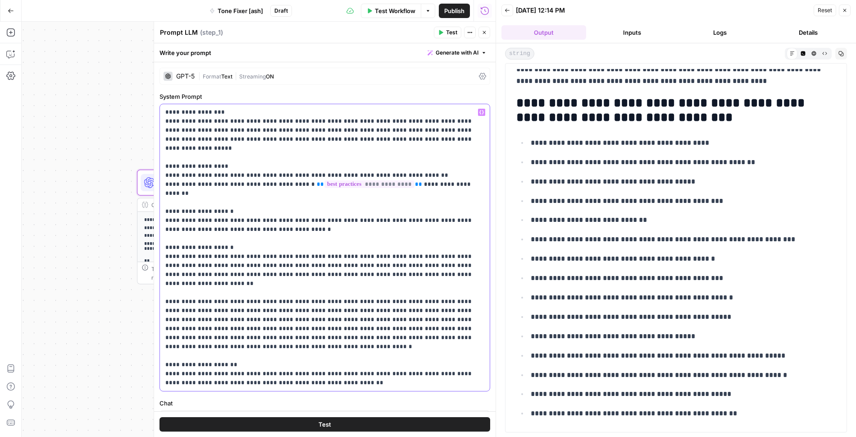
scroll to position [20, 0]
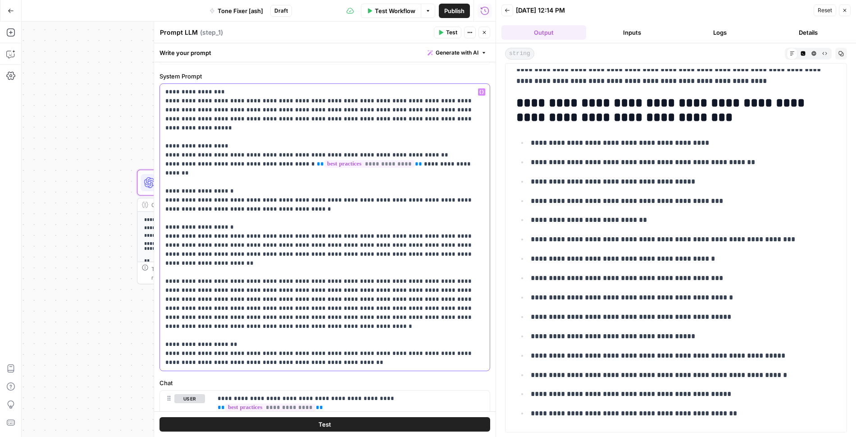
drag, startPoint x: 329, startPoint y: 181, endPoint x: 282, endPoint y: 180, distance: 47.3
click at [282, 180] on p "**********" at bounding box center [324, 226] width 319 height 279
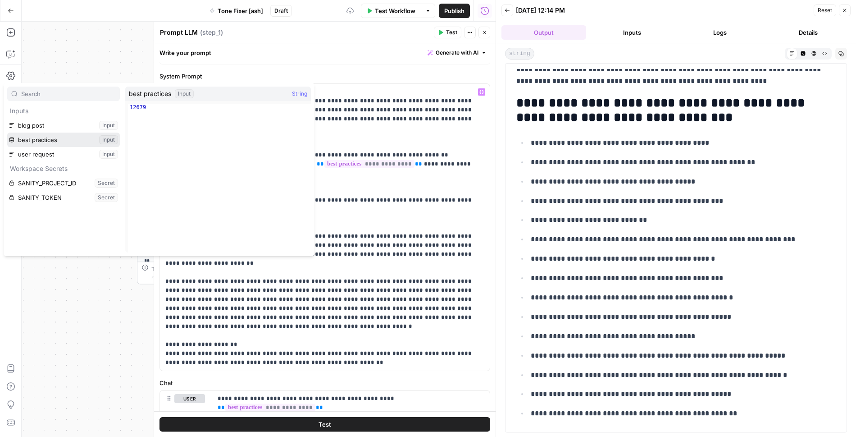
click at [48, 140] on button "Select variable best practices" at bounding box center [63, 139] width 113 height 14
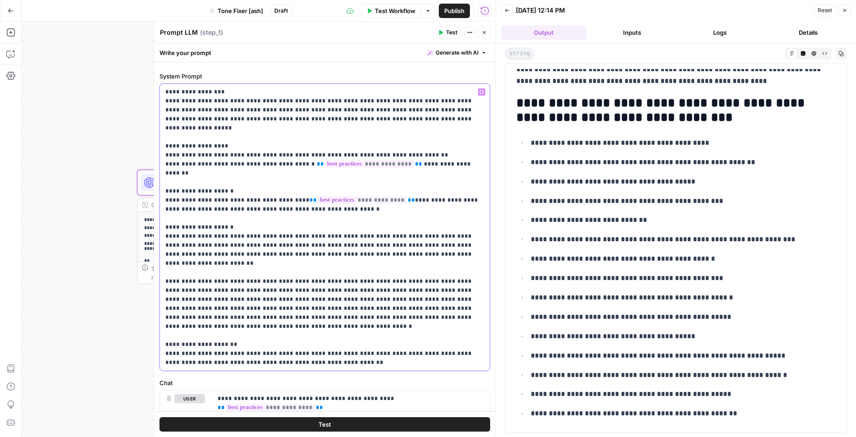
drag, startPoint x: 328, startPoint y: 235, endPoint x: 280, endPoint y: 235, distance: 47.3
click at [280, 235] on p "**********" at bounding box center [324, 226] width 319 height 279
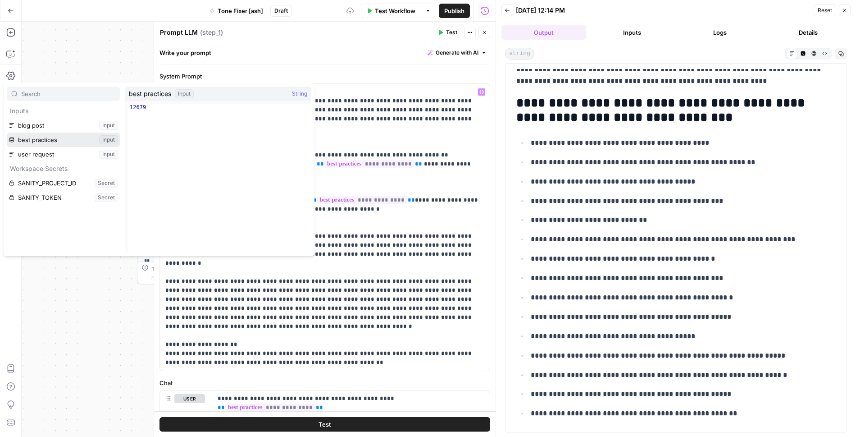
click at [44, 134] on button "Select variable best practices" at bounding box center [63, 139] width 113 height 14
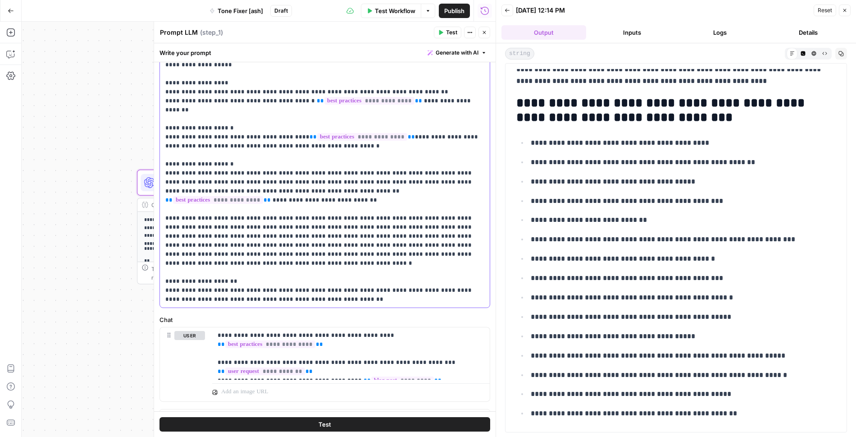
scroll to position [98, 0]
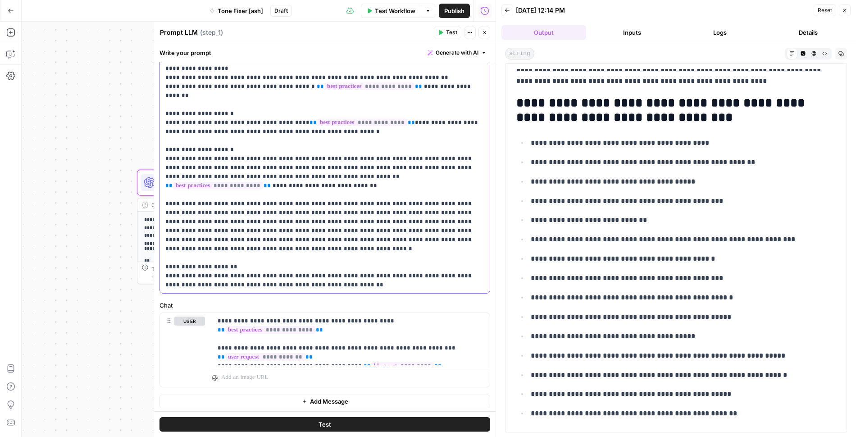
drag, startPoint x: 365, startPoint y: 286, endPoint x: 319, endPoint y: 284, distance: 46.0
click at [319, 284] on p "**********" at bounding box center [324, 149] width 319 height 279
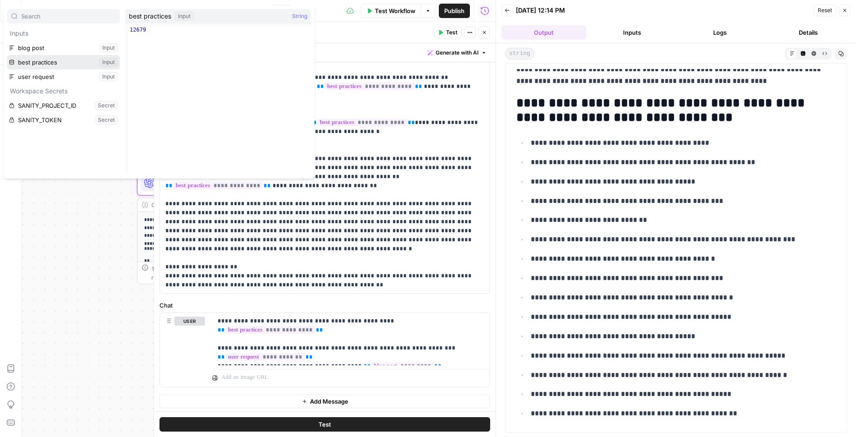
click at [55, 59] on button "Select variable best practices" at bounding box center [63, 62] width 113 height 14
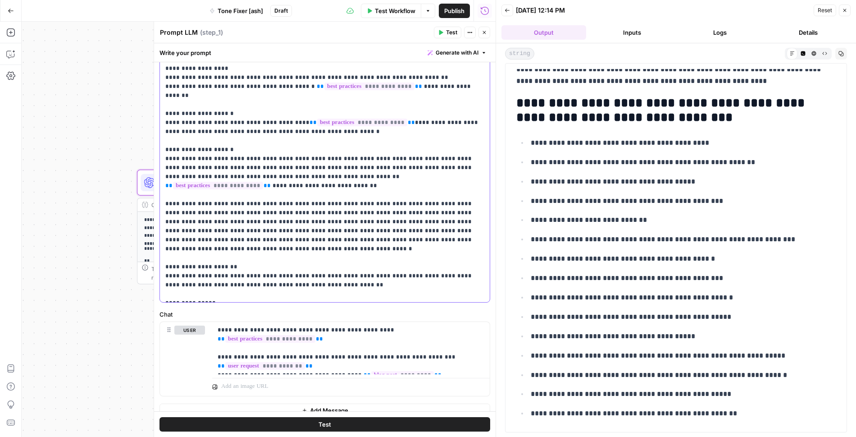
drag, startPoint x: 430, startPoint y: 274, endPoint x: 382, endPoint y: 273, distance: 47.8
click at [382, 273] on p "**********" at bounding box center [324, 154] width 319 height 288
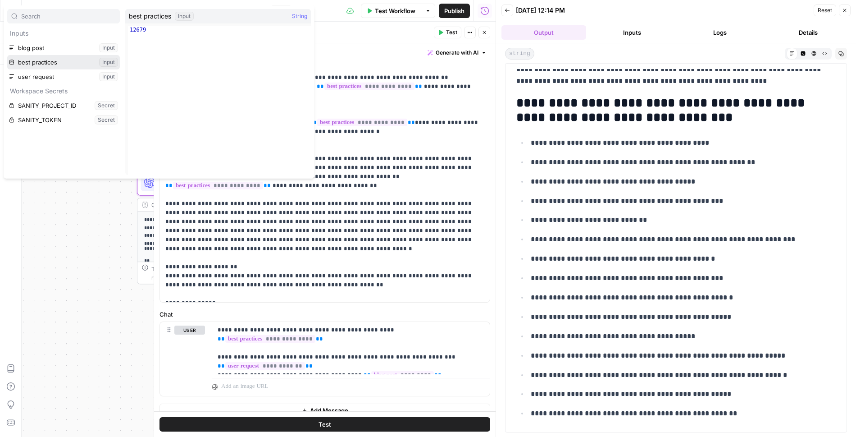
click at [54, 61] on button "Select variable best practices" at bounding box center [63, 62] width 113 height 14
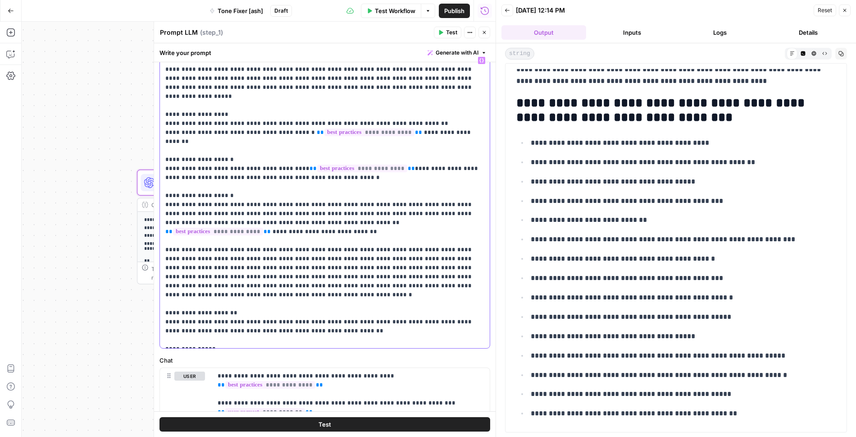
scroll to position [107, 0]
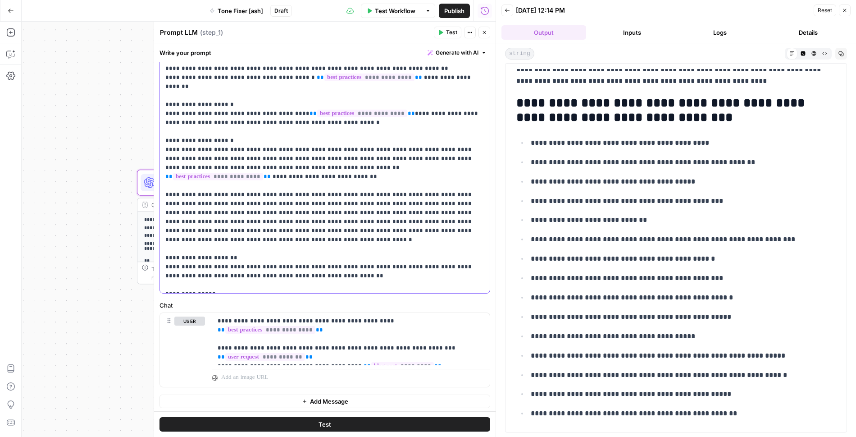
click at [251, 256] on p "**********" at bounding box center [324, 145] width 319 height 288
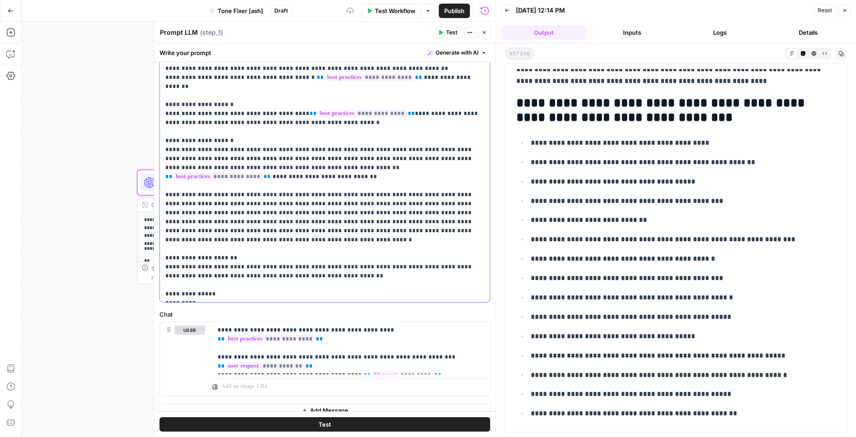
scroll to position [0, 0]
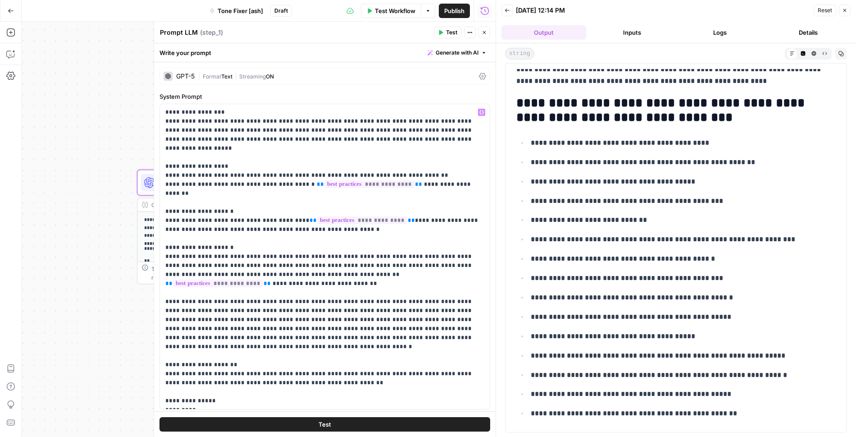
click at [322, 85] on div "**********" at bounding box center [324, 295] width 341 height 467
click at [315, 70] on div "GPT-5 | Format Text | Streaming ON" at bounding box center [324, 76] width 331 height 17
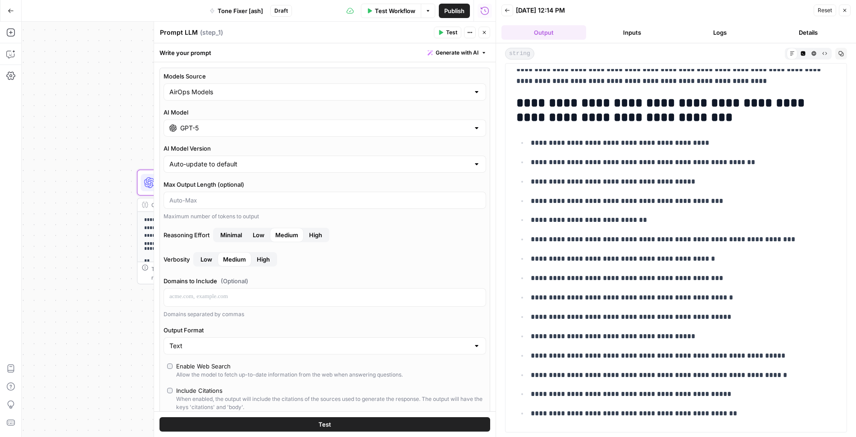
click at [262, 257] on span "High" at bounding box center [263, 259] width 13 height 9
click at [321, 237] on span "High" at bounding box center [315, 234] width 13 height 9
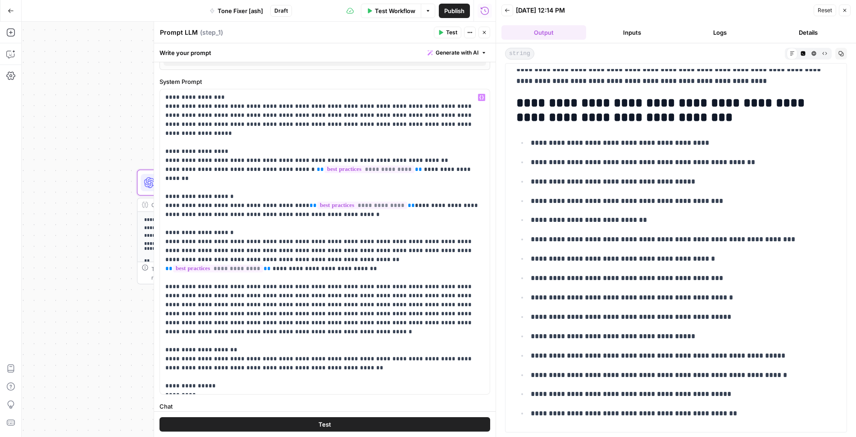
scroll to position [511, 0]
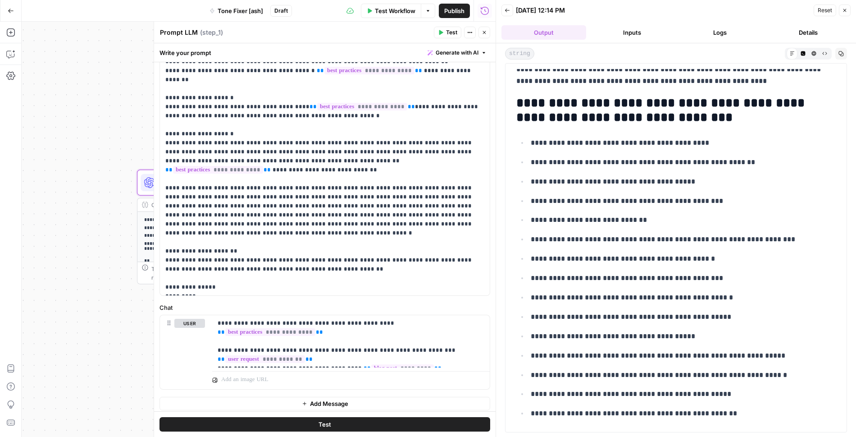
click at [317, 420] on button "Test" at bounding box center [324, 424] width 331 height 14
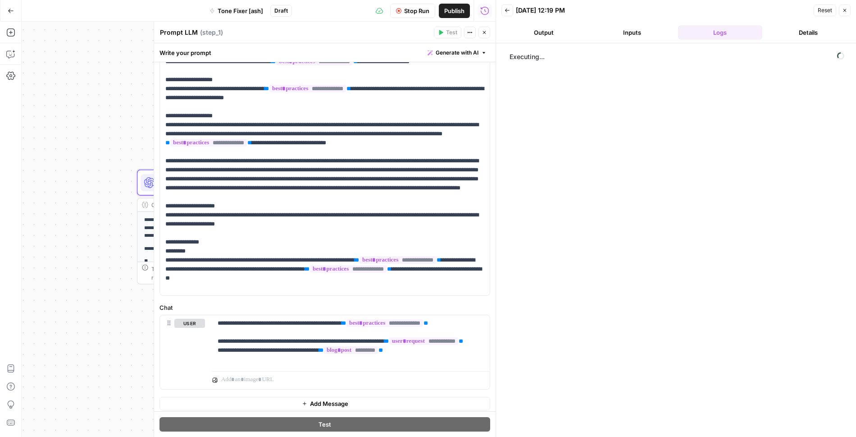
click at [532, 28] on button "Output" at bounding box center [543, 32] width 85 height 14
click at [532, 32] on button "Logs" at bounding box center [720, 32] width 85 height 14
click at [532, 30] on button "Output" at bounding box center [543, 32] width 85 height 14
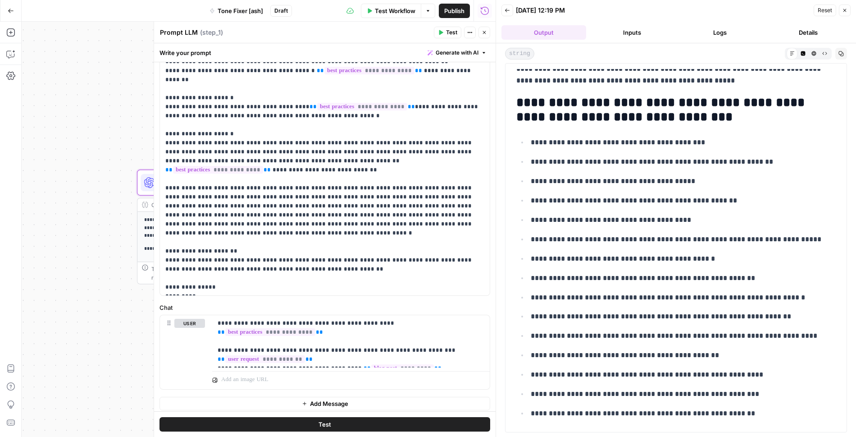
scroll to position [10981, 0]
drag, startPoint x: 519, startPoint y: 188, endPoint x: 764, endPoint y: 421, distance: 337.8
copy div "**********"
click at [210, 249] on p "**********" at bounding box center [324, 142] width 319 height 297
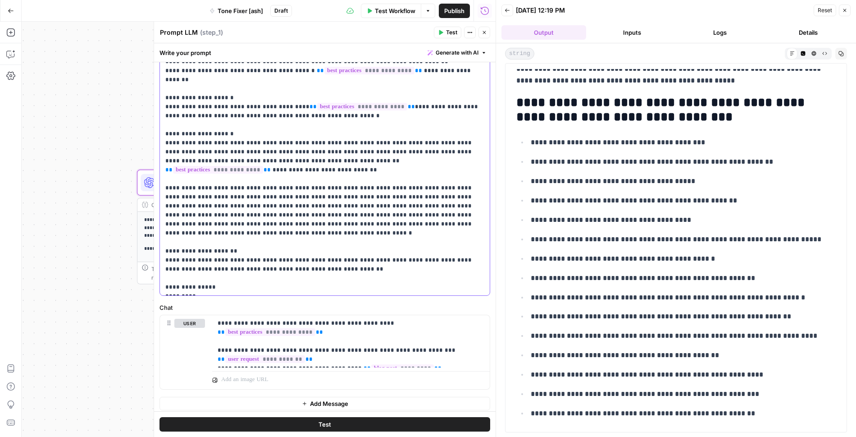
click at [256, 267] on p "**********" at bounding box center [324, 142] width 319 height 297
click at [205, 249] on p "**********" at bounding box center [324, 142] width 319 height 297
click at [169, 258] on p "**********" at bounding box center [324, 142] width 319 height 297
click at [216, 261] on p "**********" at bounding box center [324, 142] width 319 height 297
click at [214, 255] on p "**********" at bounding box center [324, 142] width 319 height 297
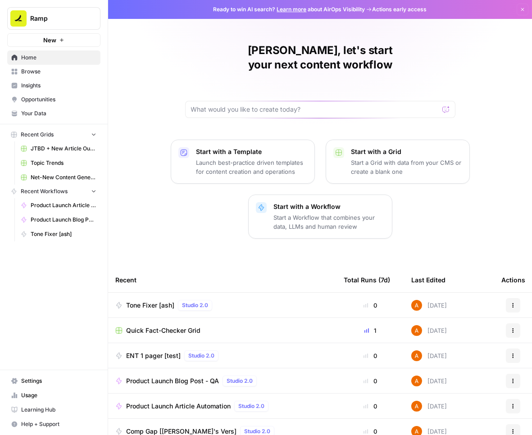
click at [45, 113] on span "Your Data" at bounding box center [58, 113] width 75 height 8
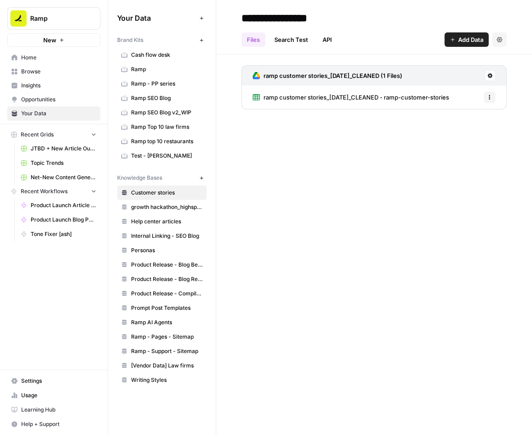
click at [162, 290] on span "Product Release - Compile Specs Here" at bounding box center [167, 294] width 72 height 8
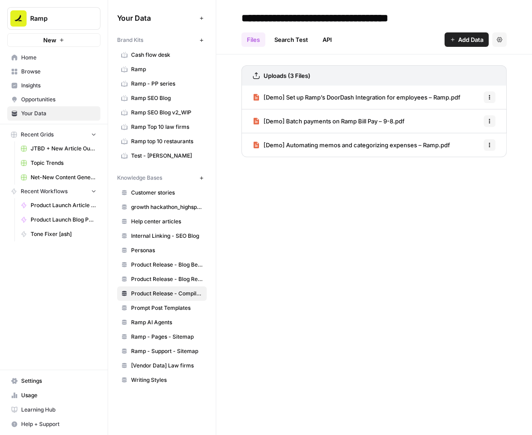
click at [488, 98] on icon "button" at bounding box center [489, 97] width 5 height 5
click at [477, 121] on button "Delete File" at bounding box center [467, 116] width 50 height 13
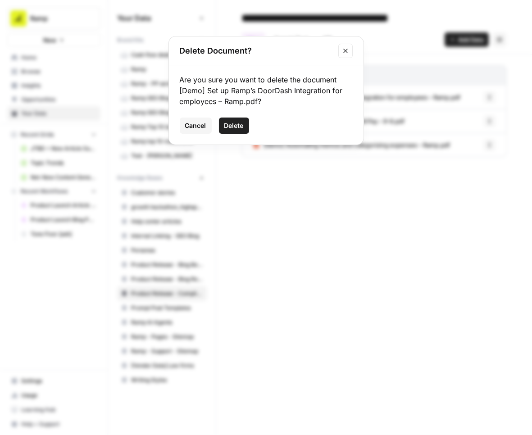
click at [238, 122] on span "Delete" at bounding box center [233, 125] width 19 height 9
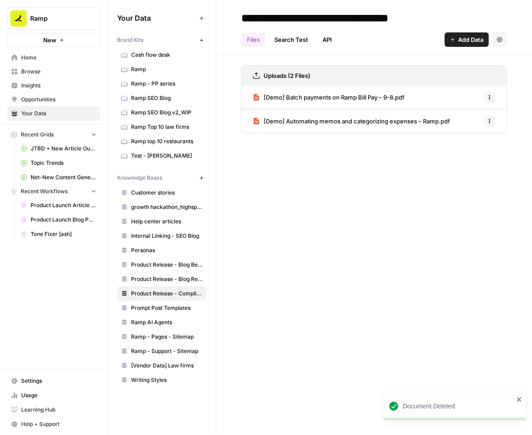
click at [487, 97] on icon "button" at bounding box center [489, 97] width 5 height 5
click at [482, 119] on span "Delete File" at bounding box center [469, 116] width 29 height 9
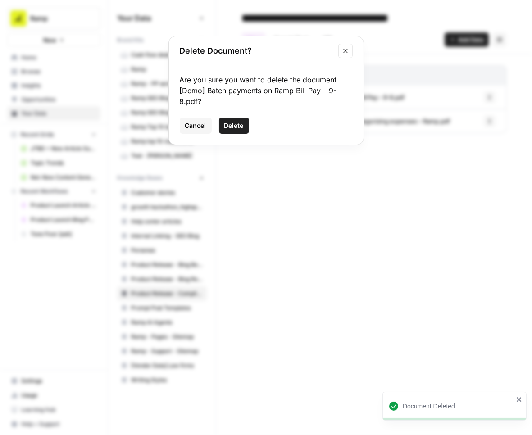
click at [248, 126] on button "Delete" at bounding box center [234, 126] width 30 height 16
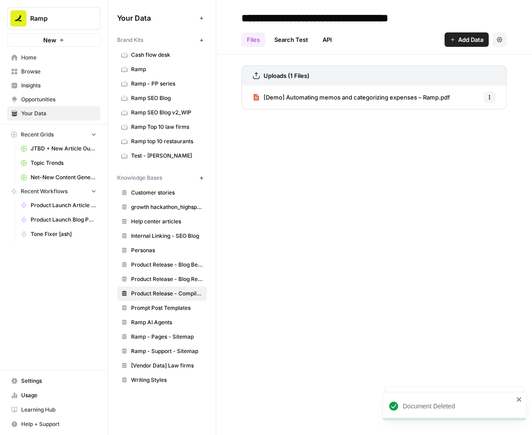
click at [491, 93] on button "Options" at bounding box center [490, 97] width 12 height 12
click at [486, 114] on div "Delete File" at bounding box center [467, 116] width 43 height 9
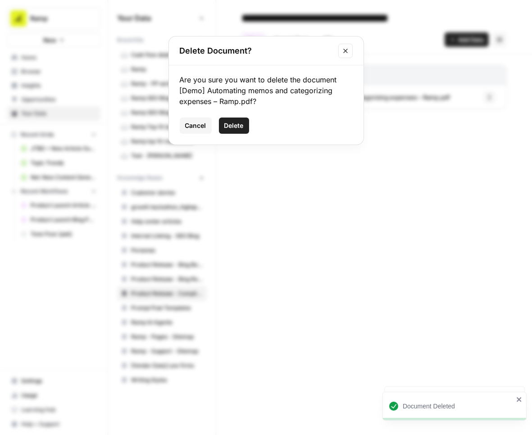
click at [230, 129] on span "Delete" at bounding box center [233, 125] width 19 height 9
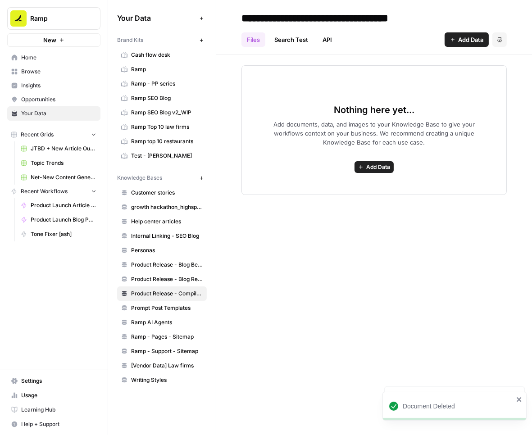
click at [315, 17] on input "**********" at bounding box center [342, 18] width 209 height 18
click at [309, 19] on input "**********" at bounding box center [342, 18] width 209 height 18
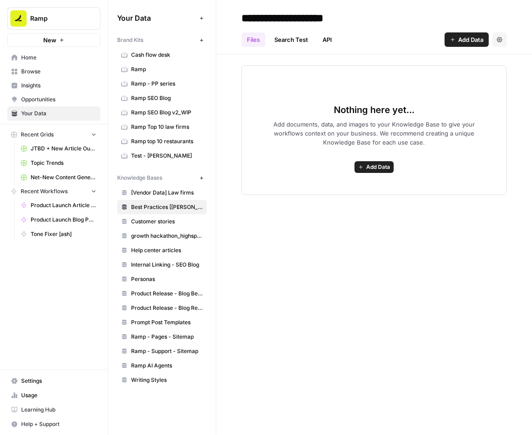
type input "**********"
click at [317, 224] on div "**********" at bounding box center [374, 217] width 316 height 435
click at [368, 164] on span "Add Data" at bounding box center [378, 167] width 24 height 8
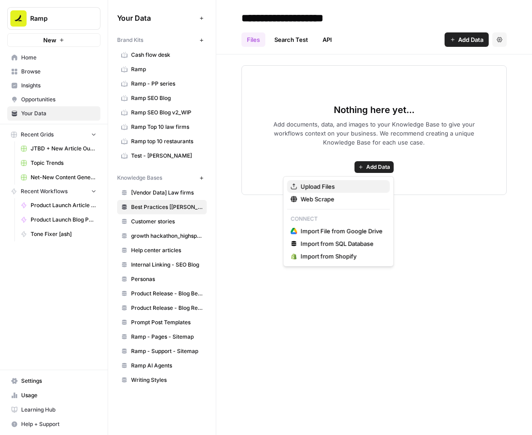
click at [327, 188] on span "Upload Files" at bounding box center [341, 186] width 82 height 9
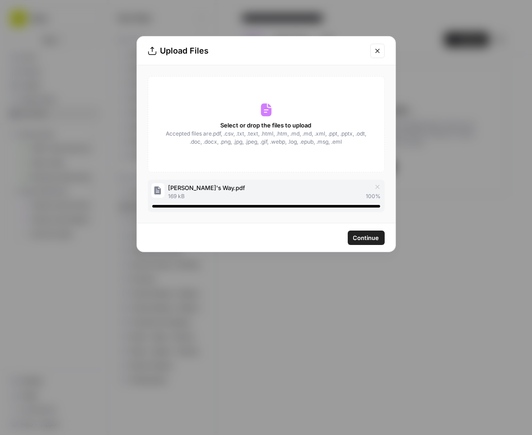
click at [363, 241] on span "Continue" at bounding box center [366, 237] width 26 height 9
